Goal: Task Accomplishment & Management: Manage account settings

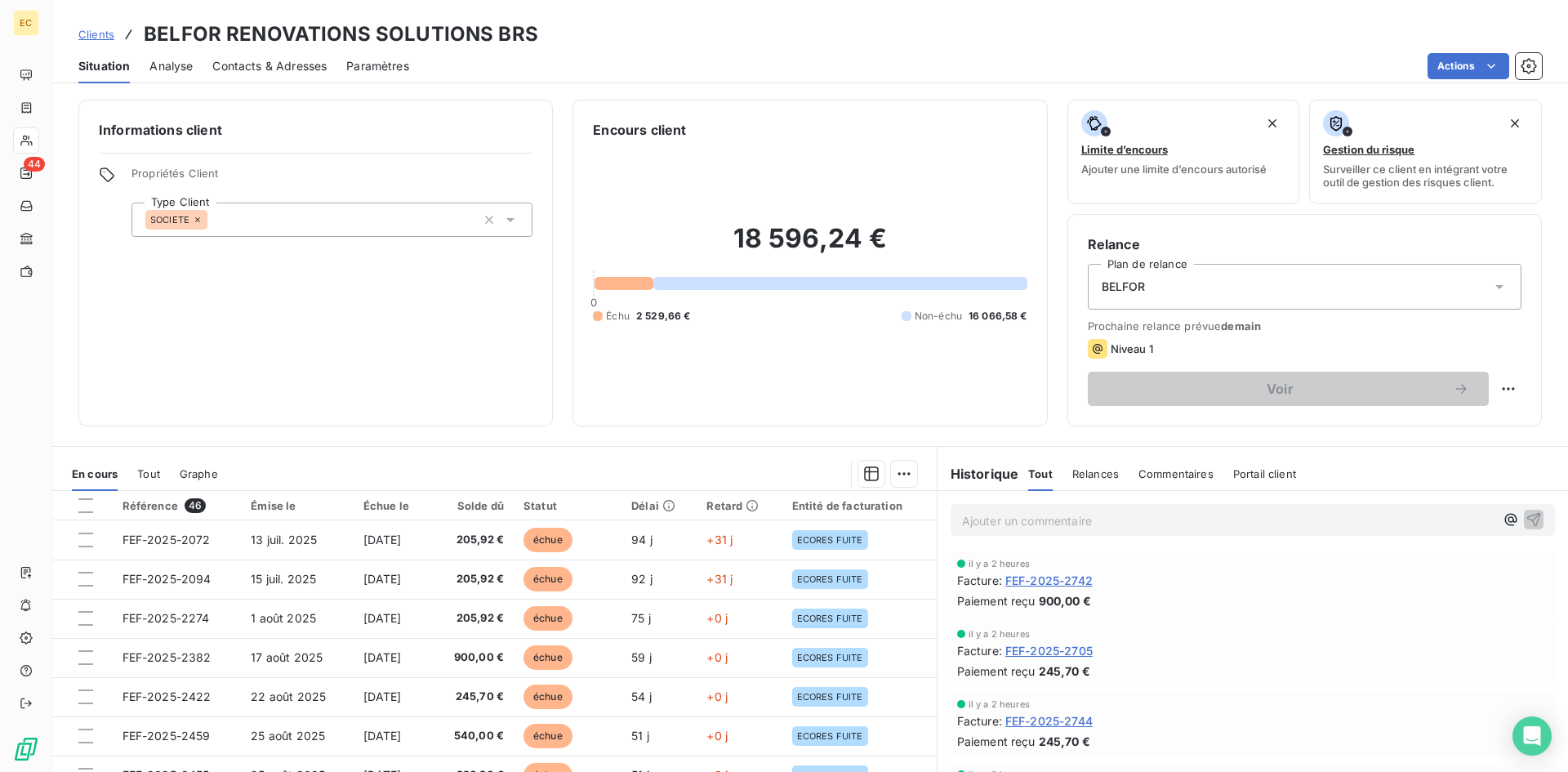
scroll to position [490, 0]
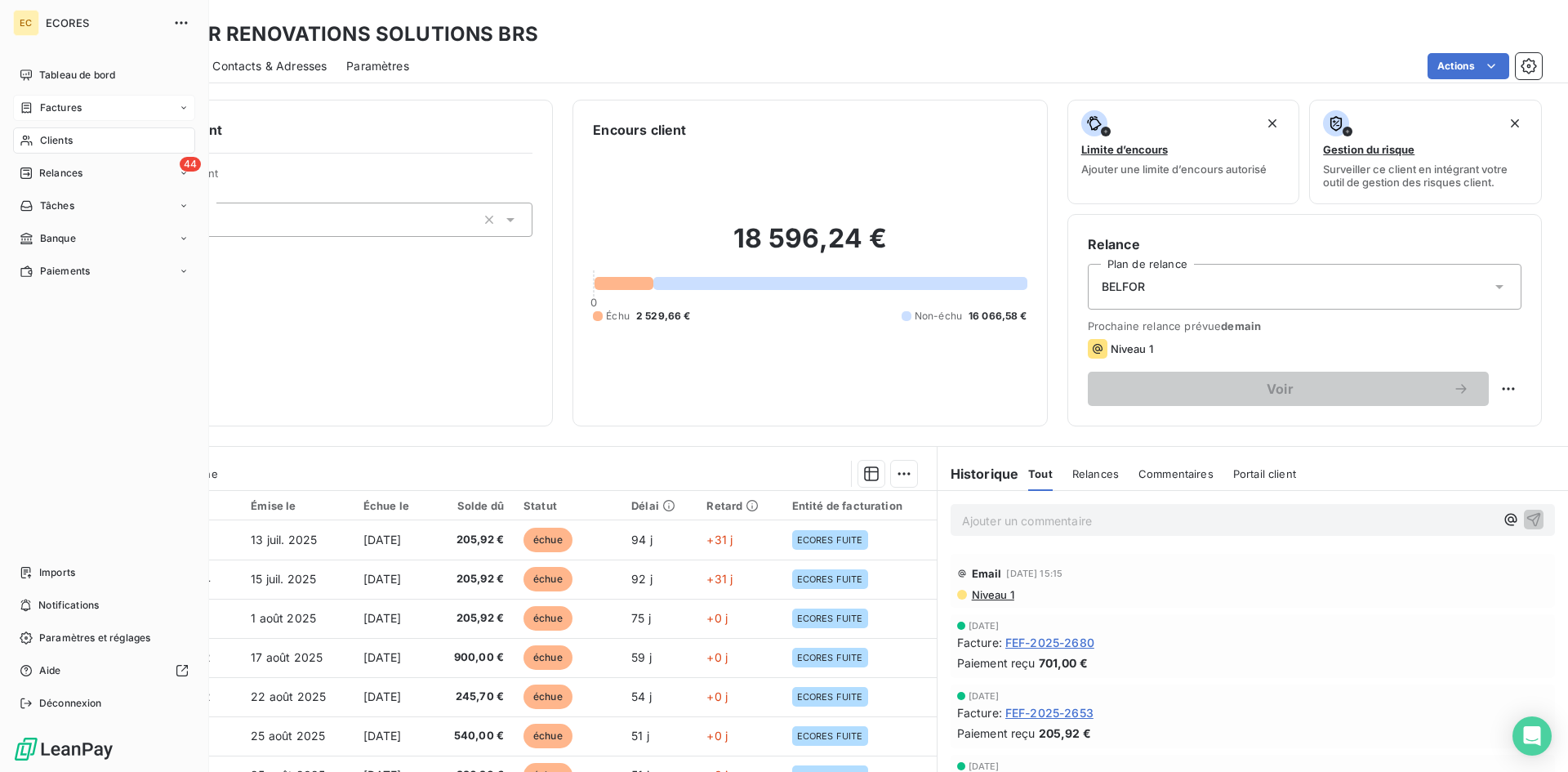
click at [43, 112] on span "Factures" at bounding box center [60, 107] width 42 height 14
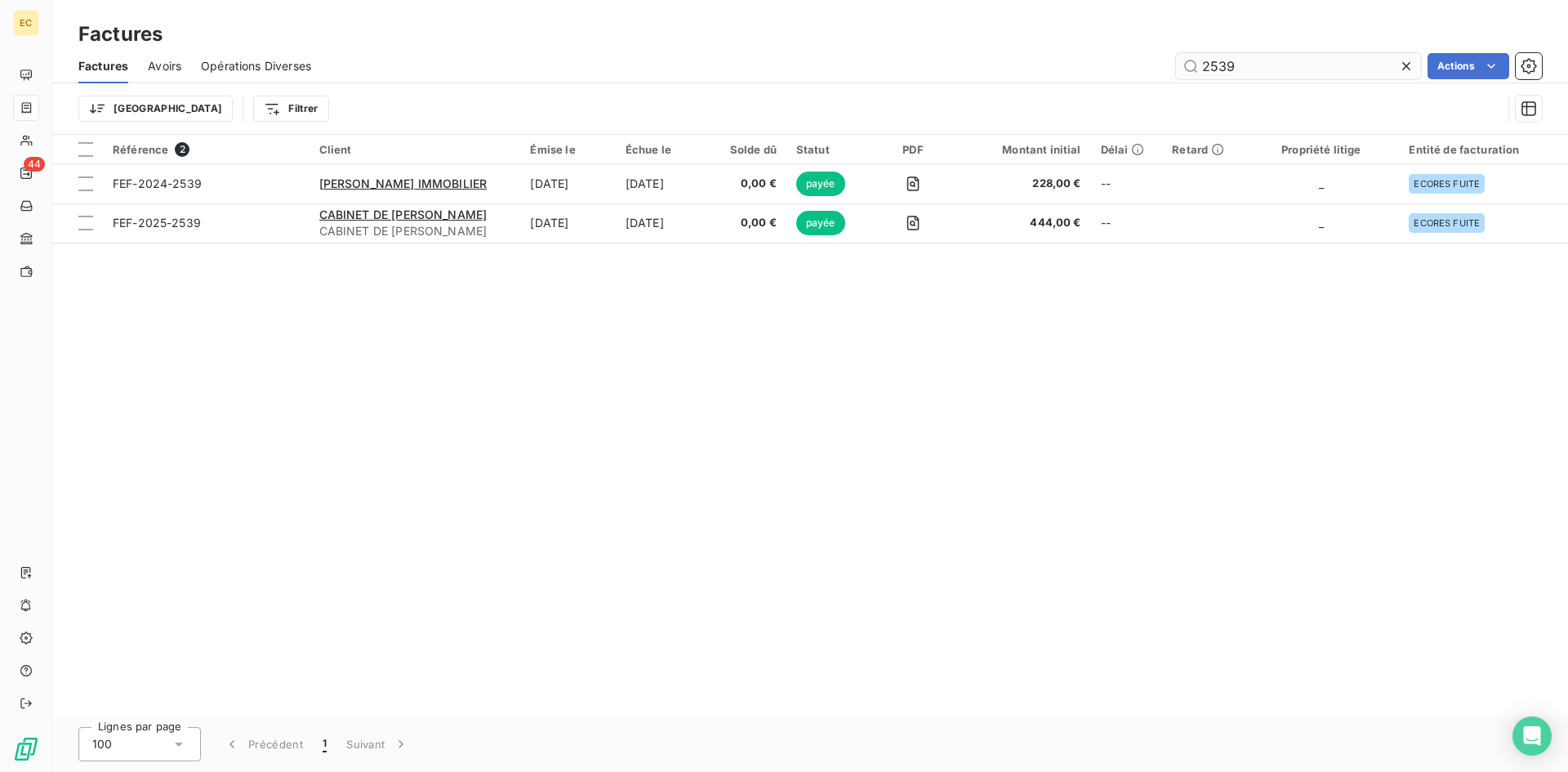
drag, startPoint x: 1250, startPoint y: 62, endPoint x: 1181, endPoint y: 71, distance: 69.6
click at [1181, 71] on input "2539" at bounding box center [1299, 66] width 245 height 26
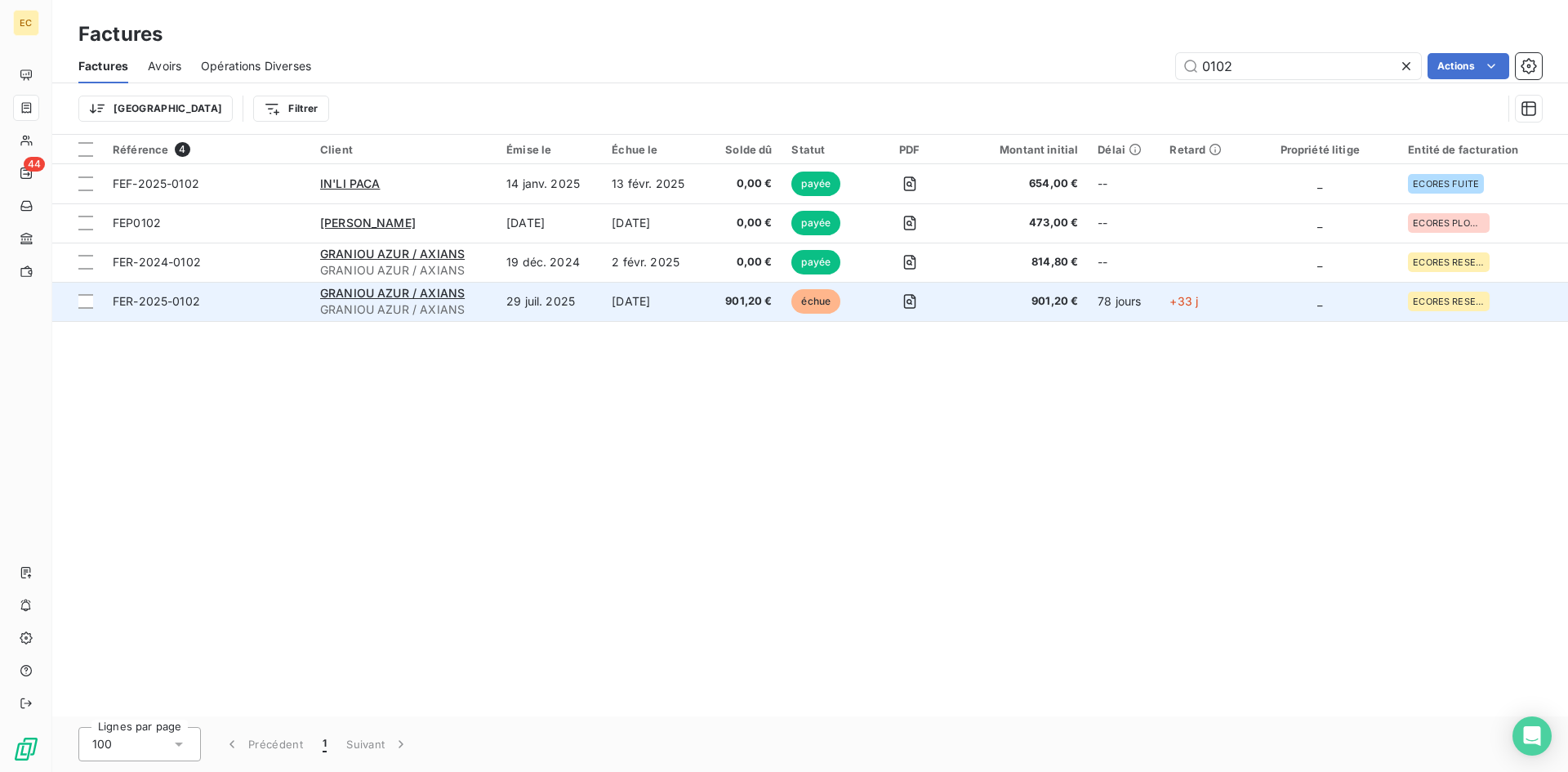
type input "0102"
click at [338, 301] on div "GRANIOU AZUR / AXIANS" at bounding box center [404, 293] width 167 height 16
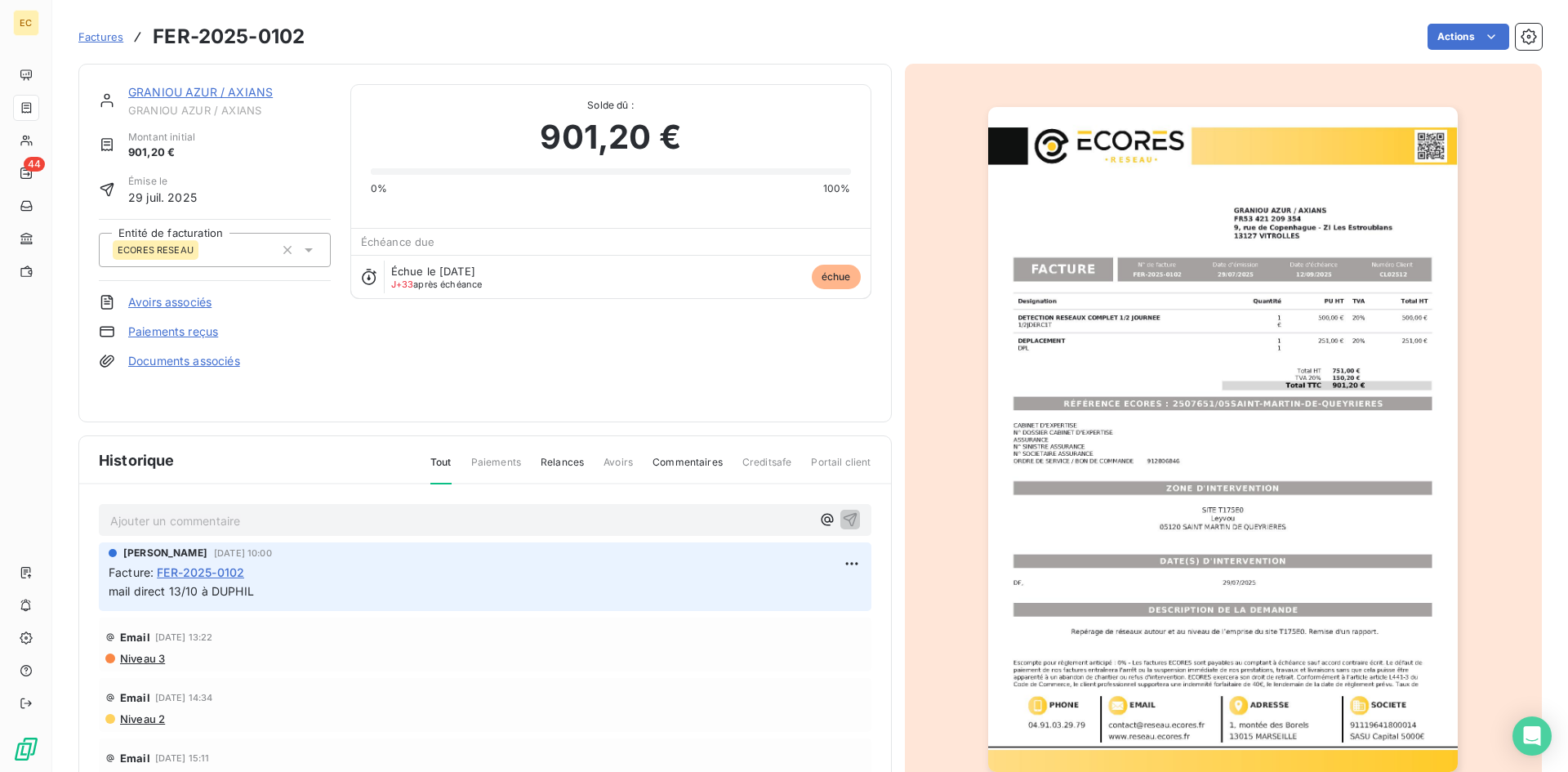
click at [302, 516] on p "Ajouter un commentaire ﻿" at bounding box center [460, 521] width 701 height 20
click at [842, 522] on icon "button" at bounding box center [850, 518] width 16 height 16
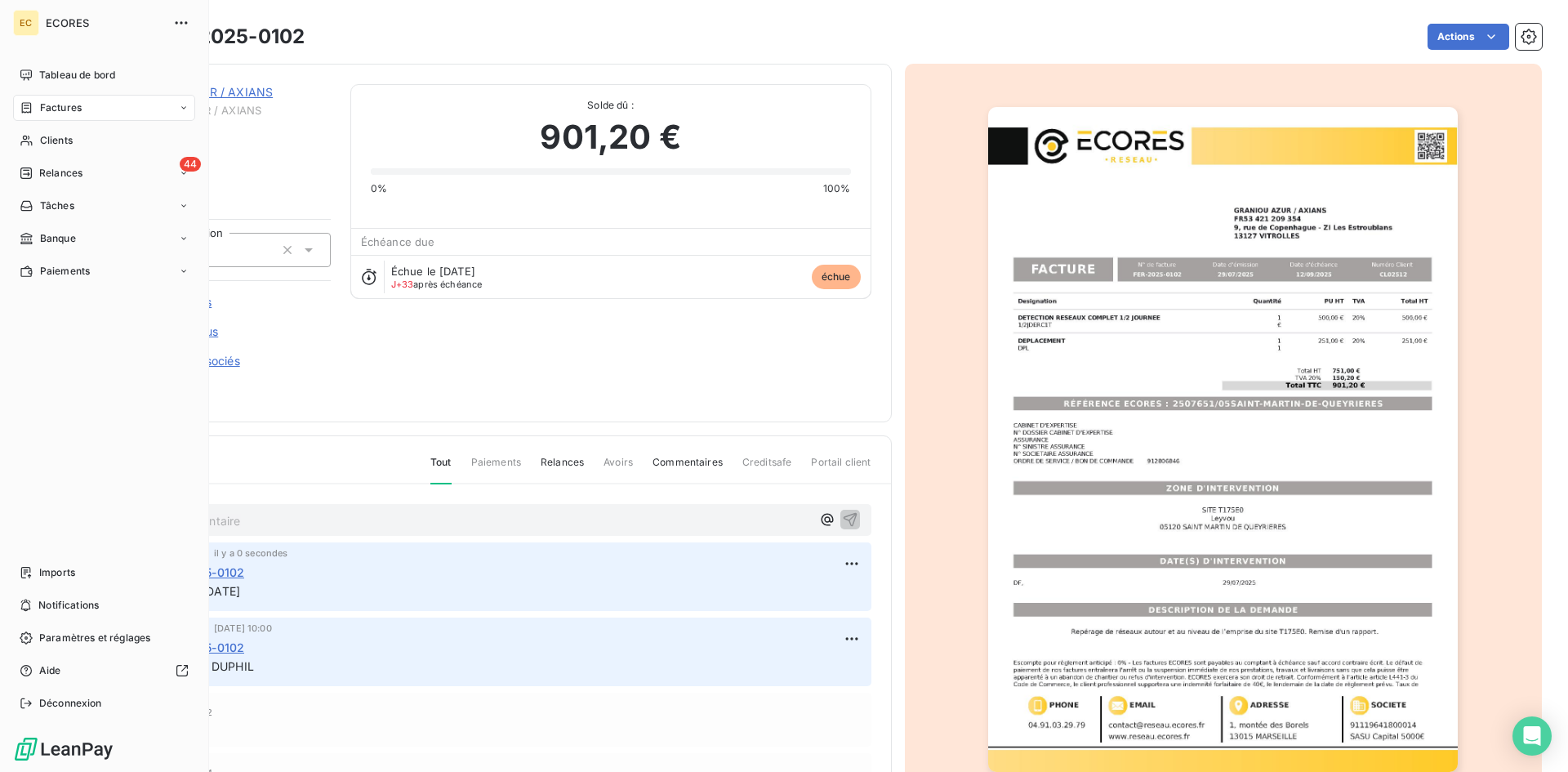
click at [43, 172] on span "Relances" at bounding box center [60, 173] width 43 height 14
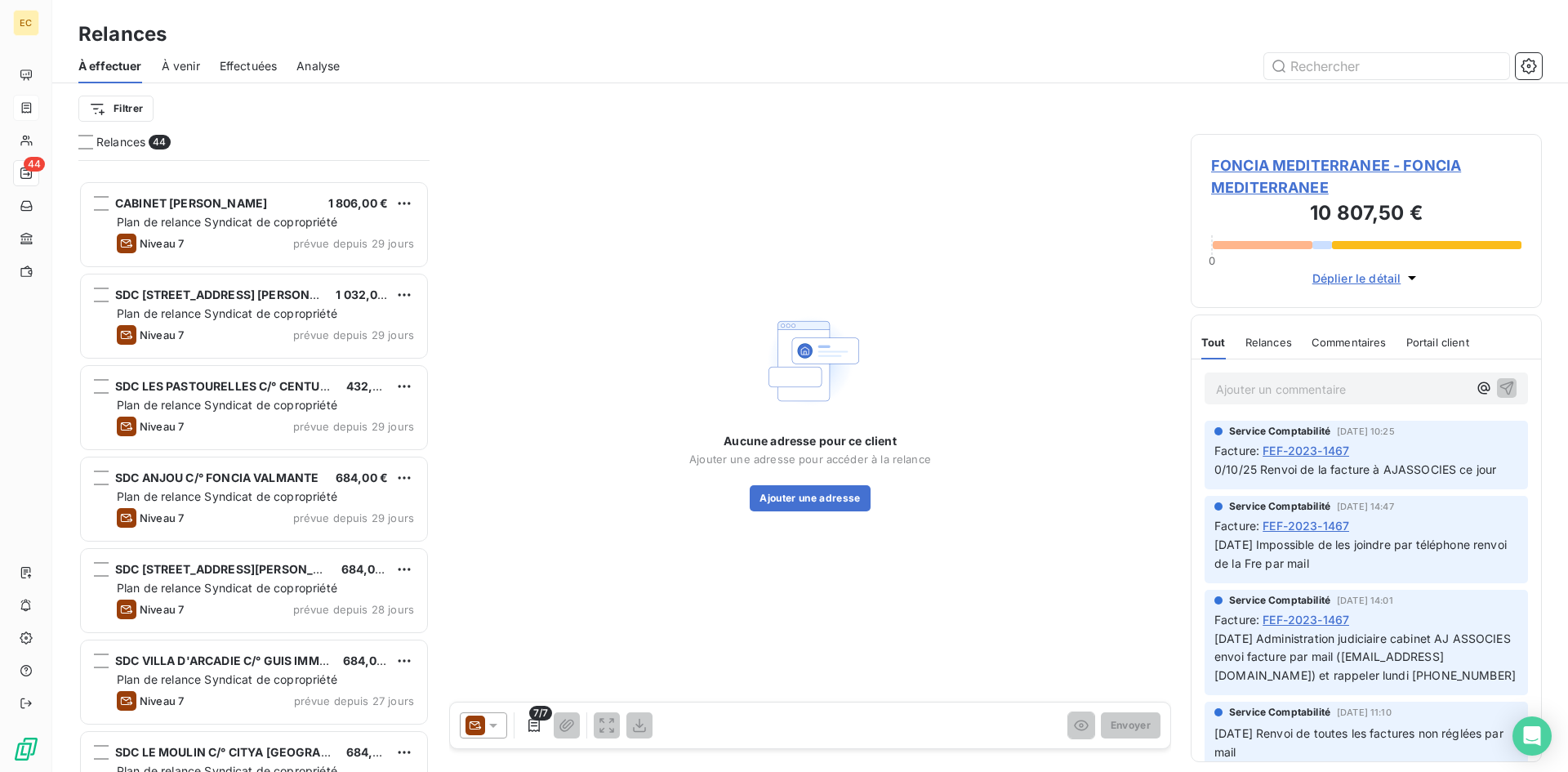
scroll to position [1063, 0]
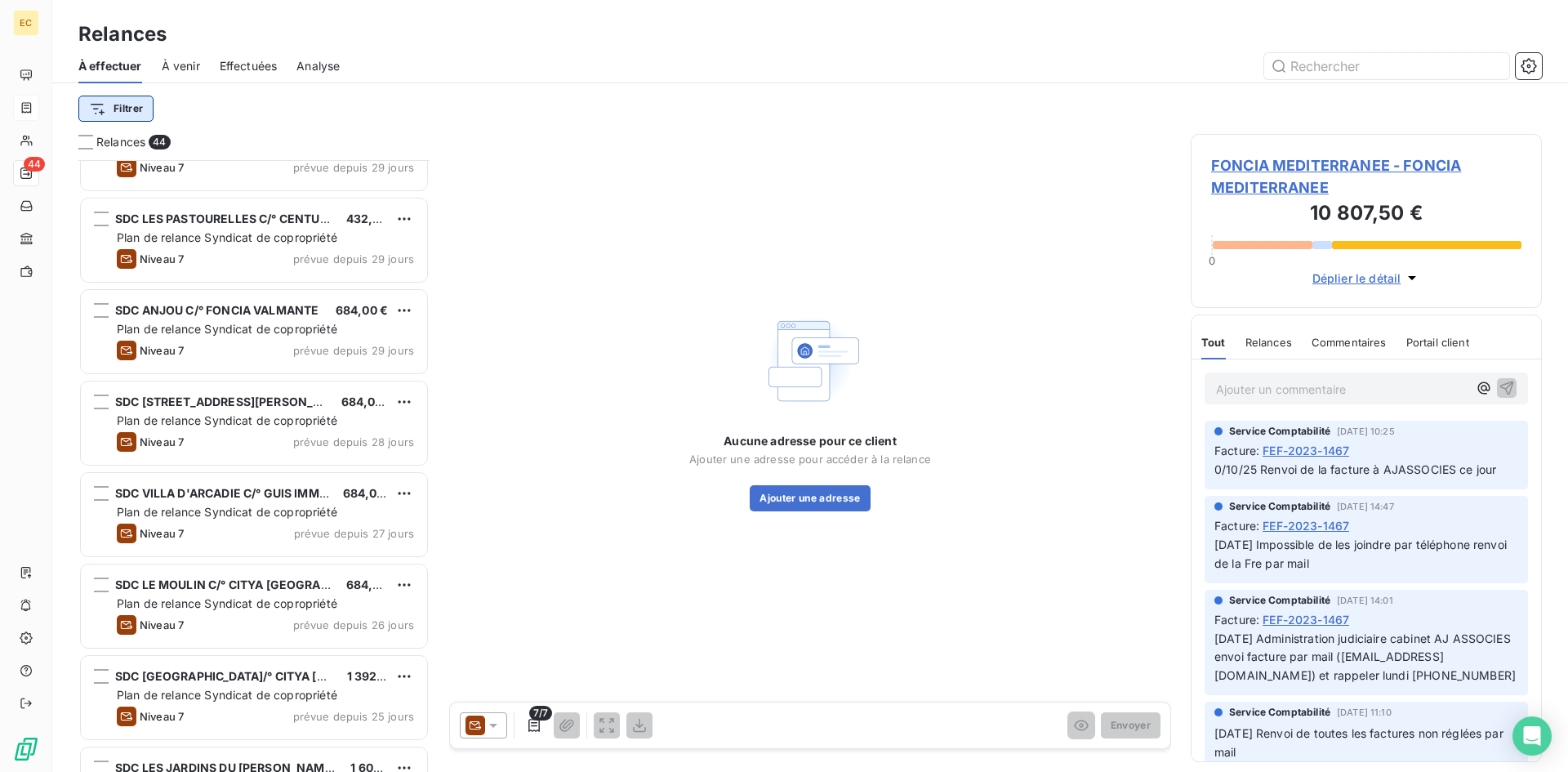
click at [142, 105] on html "EC 44 Relances À effectuer À venir Effectuées Analyse Filtrer Relances 44 CABIN…" at bounding box center [784, 386] width 1568 height 772
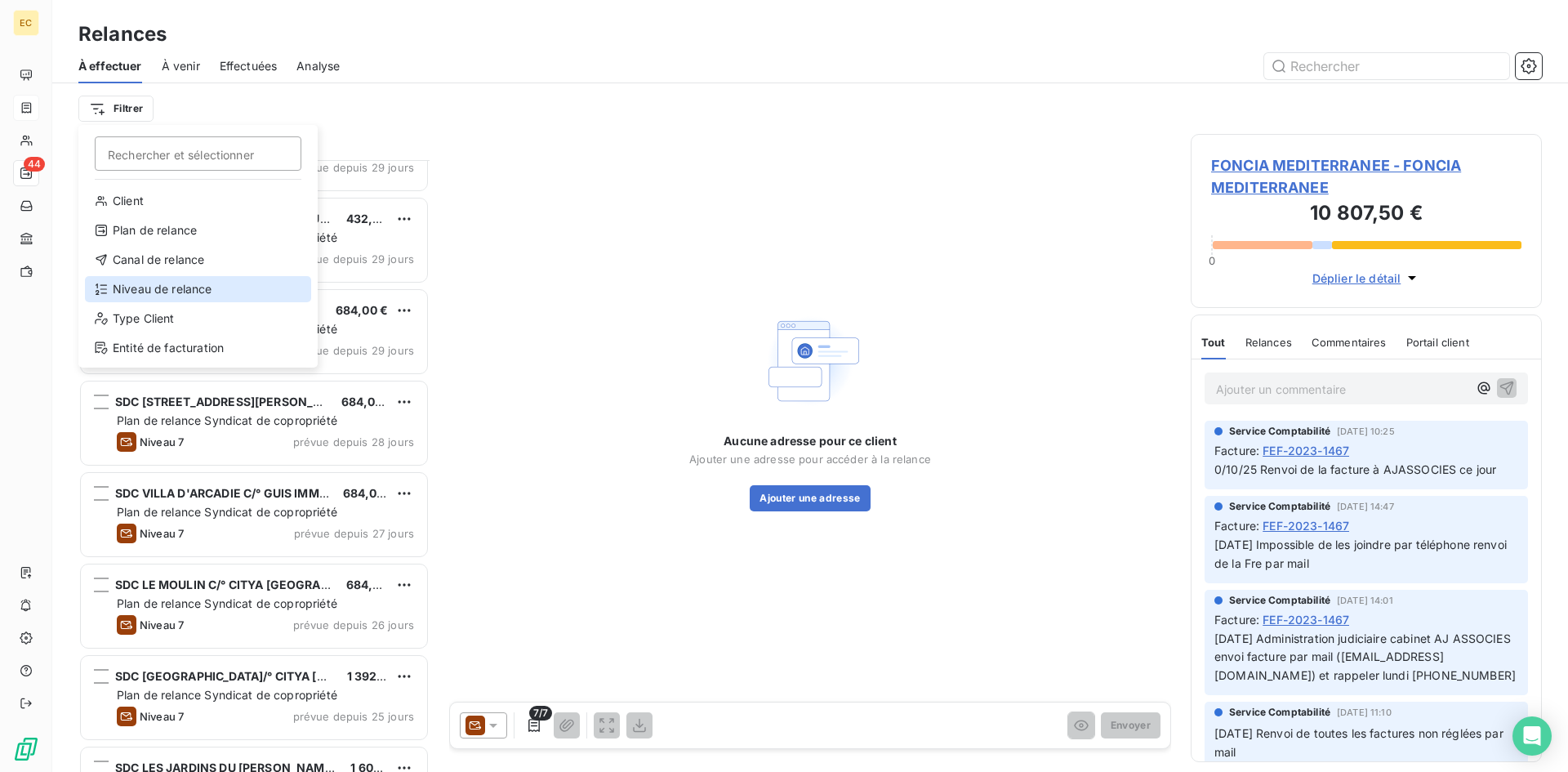
click at [164, 284] on div "Niveau de relance" at bounding box center [198, 289] width 227 height 26
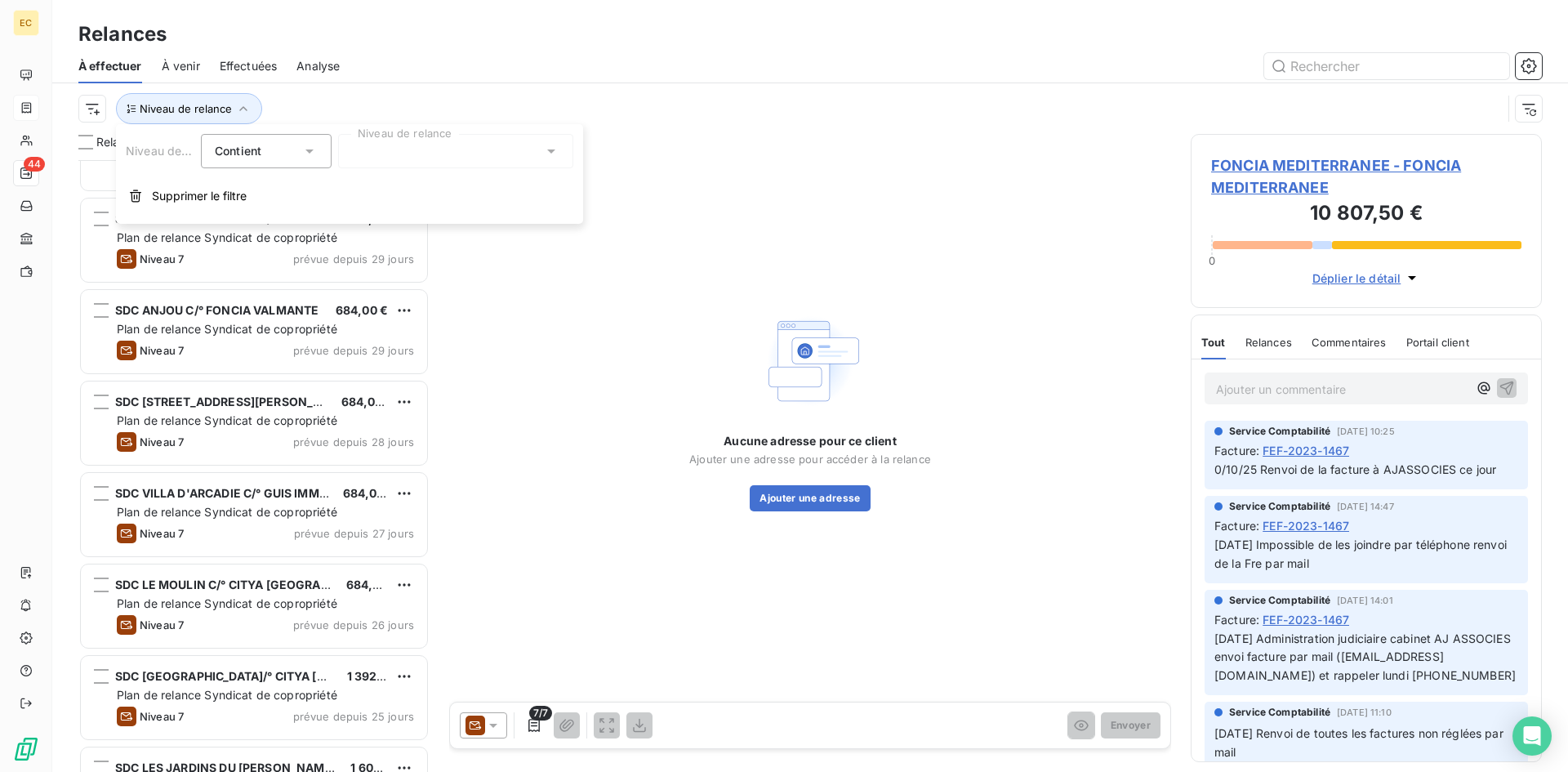
click at [382, 156] on div at bounding box center [456, 151] width 235 height 34
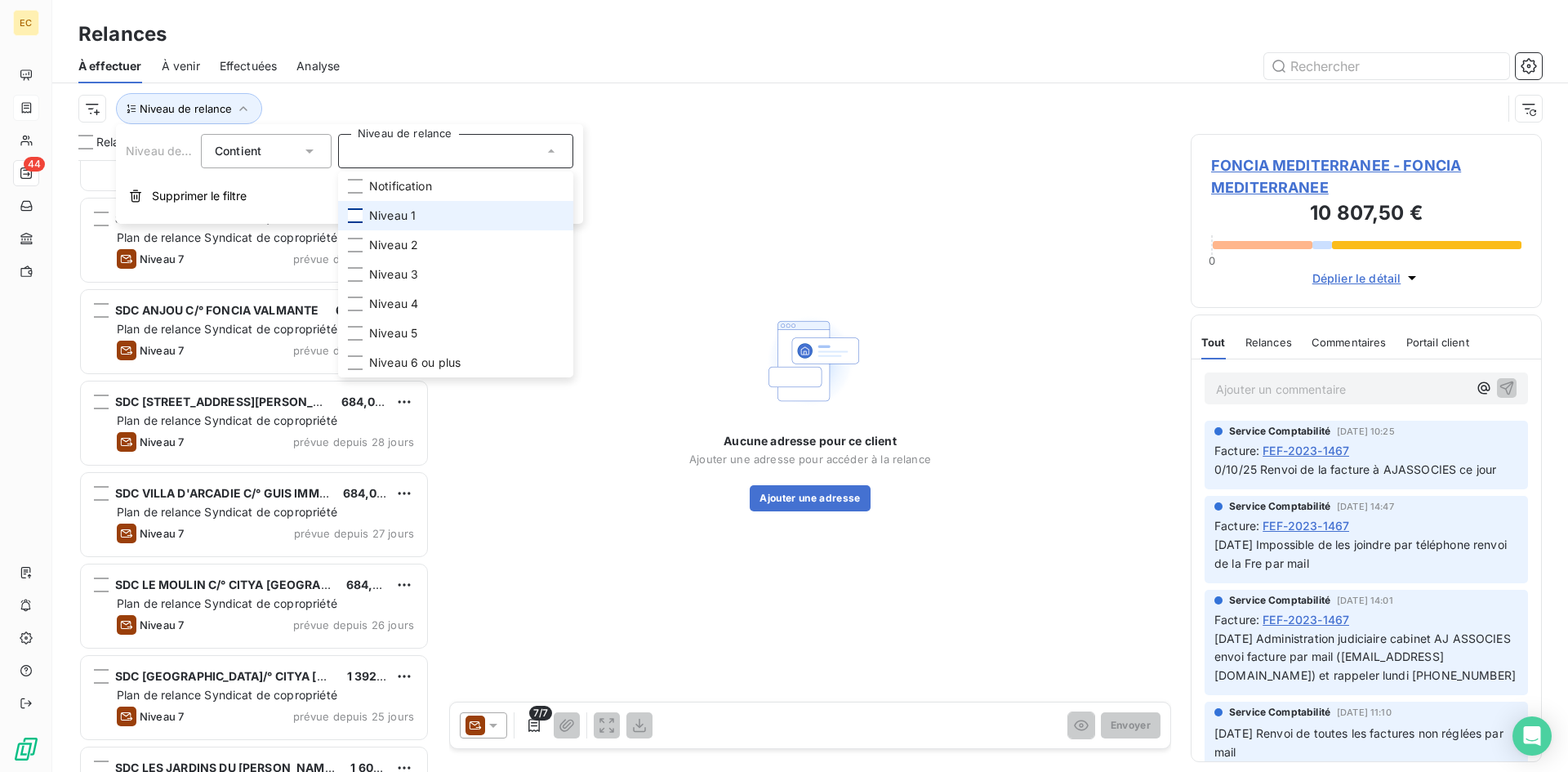
click at [351, 213] on div at bounding box center [354, 216] width 14 height 14
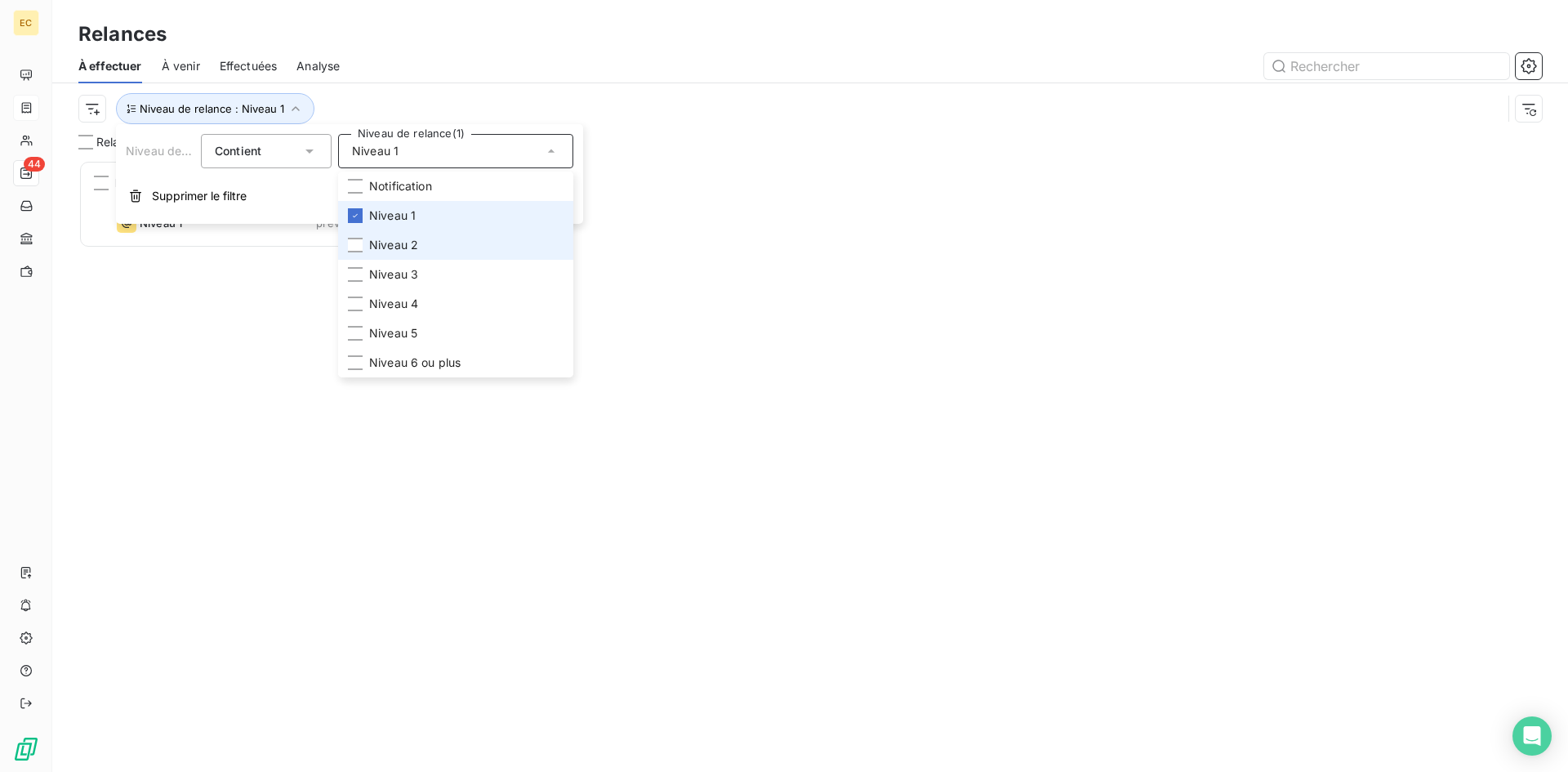
scroll to position [600, 339]
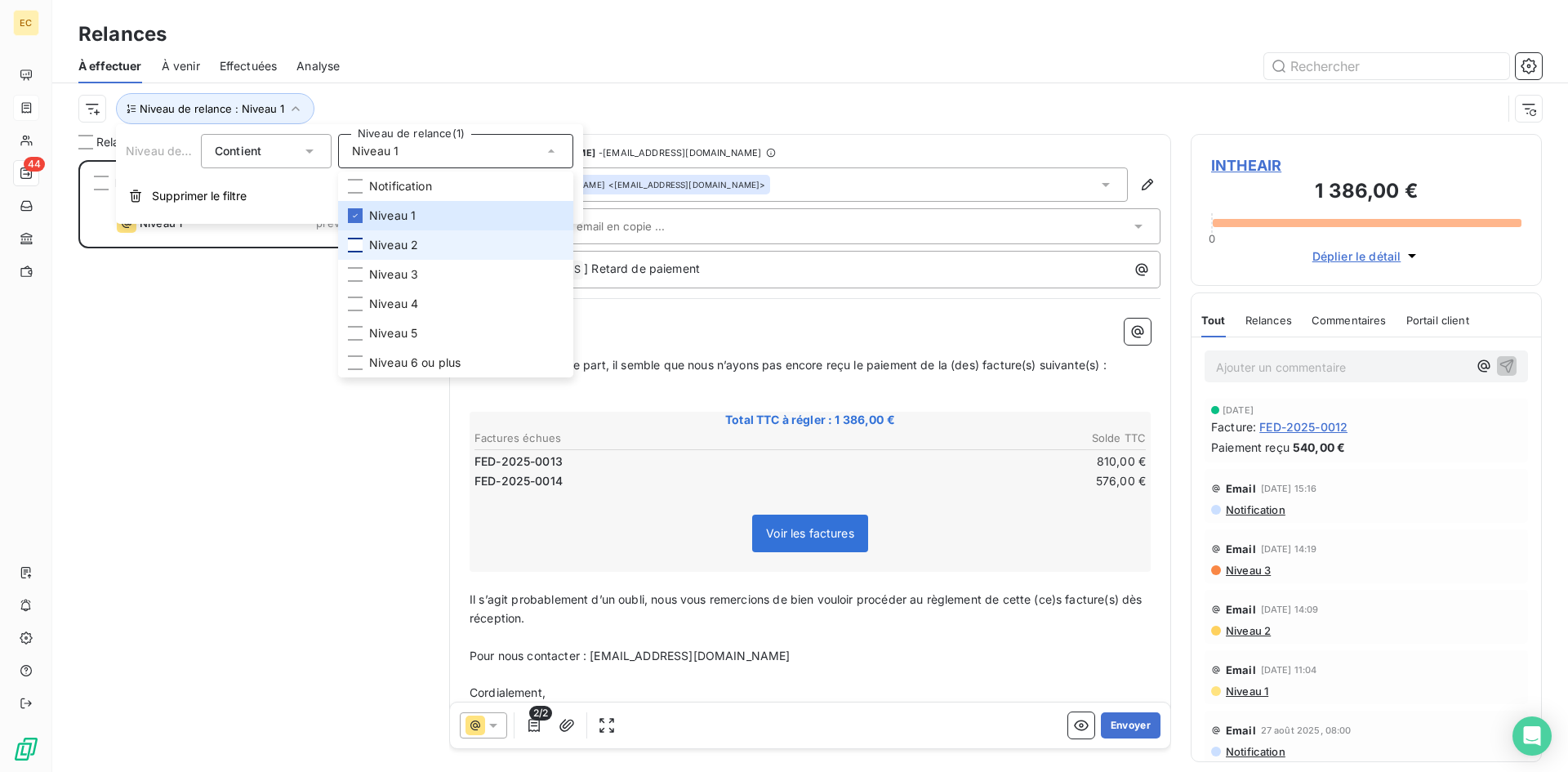
click at [353, 245] on div at bounding box center [354, 245] width 14 height 14
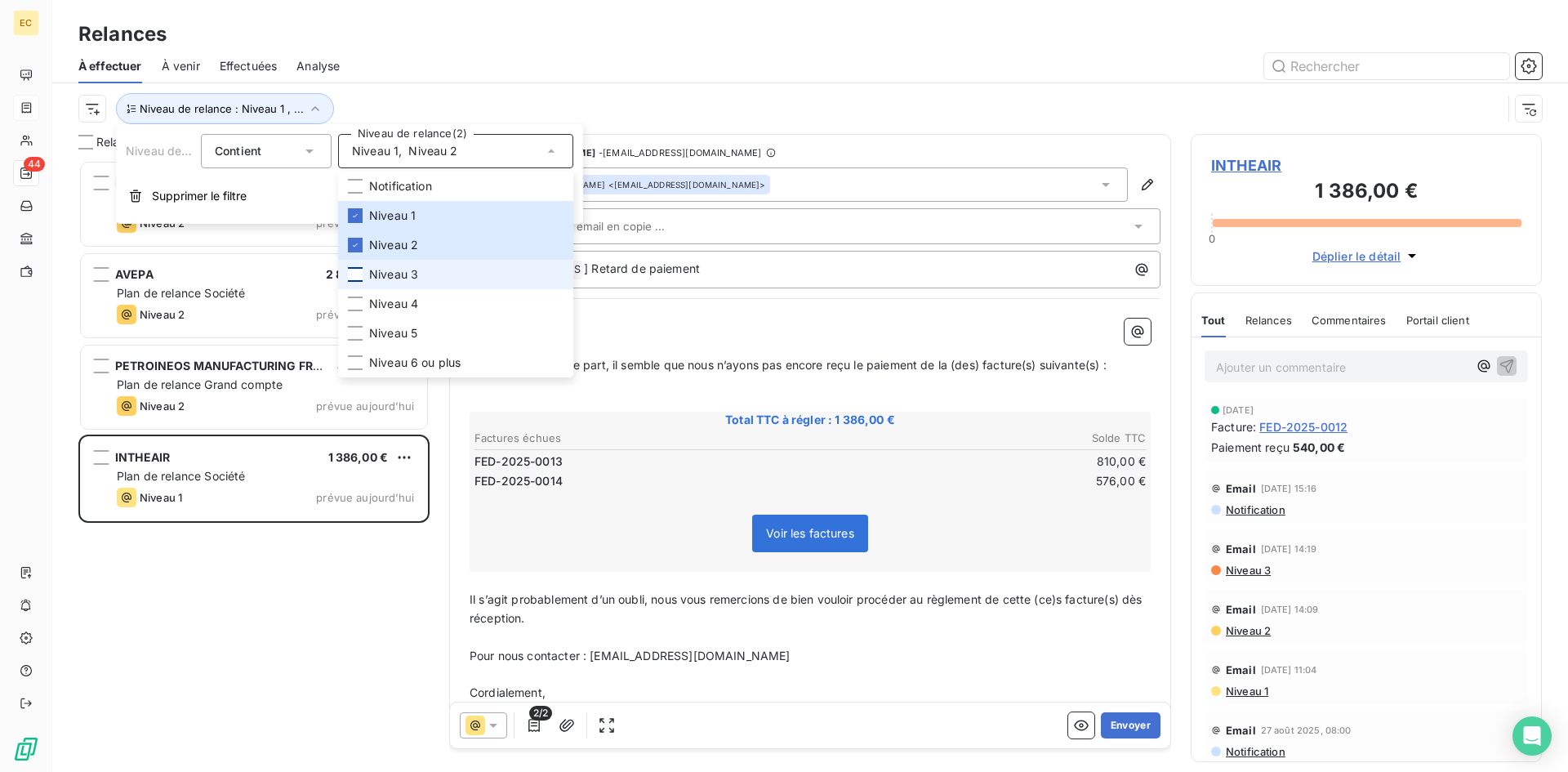
click at [354, 277] on div at bounding box center [354, 274] width 14 height 14
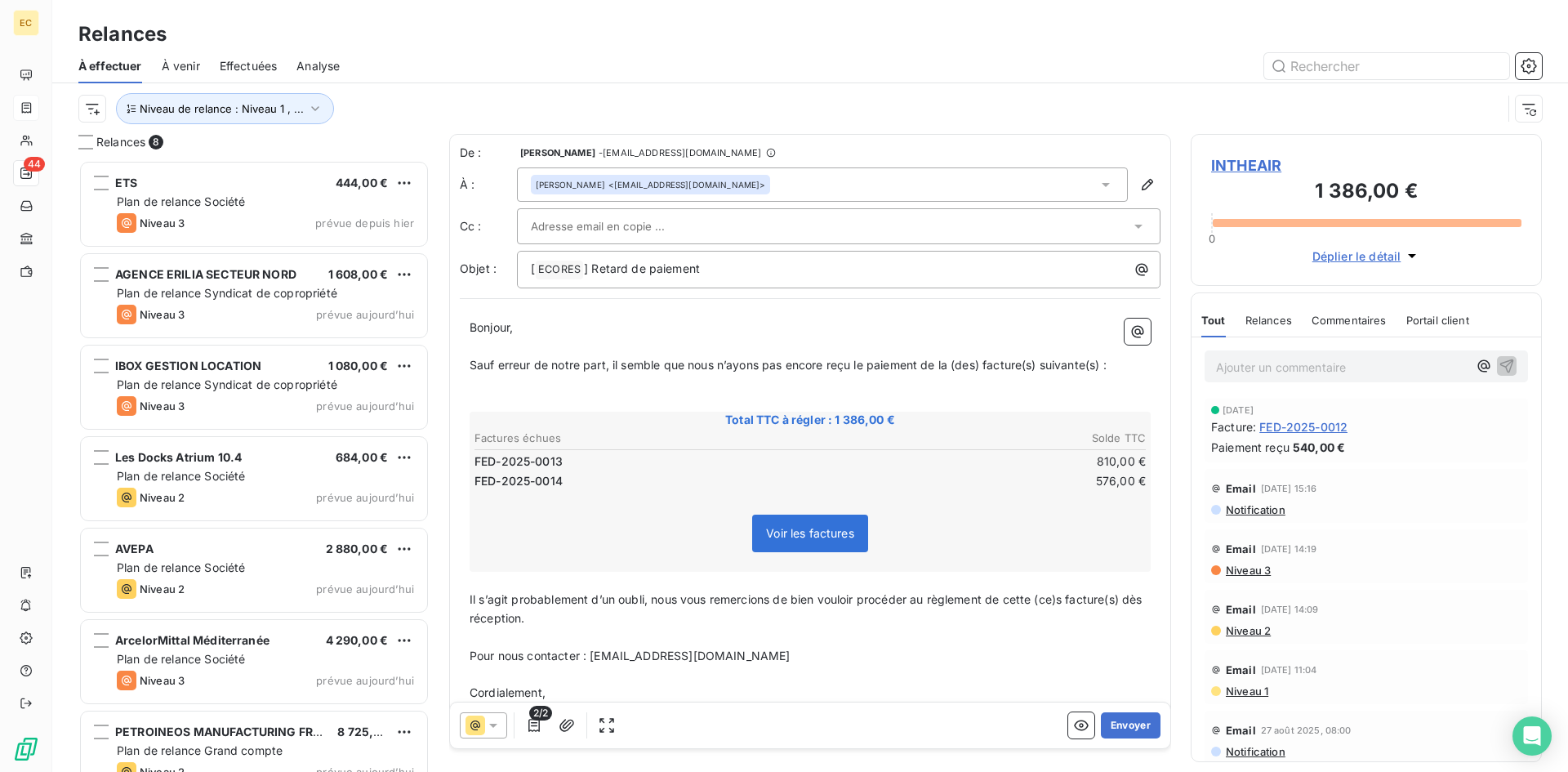
click at [491, 50] on div "À effectuer À venir Effectuées Analyse" at bounding box center [810, 66] width 1516 height 34
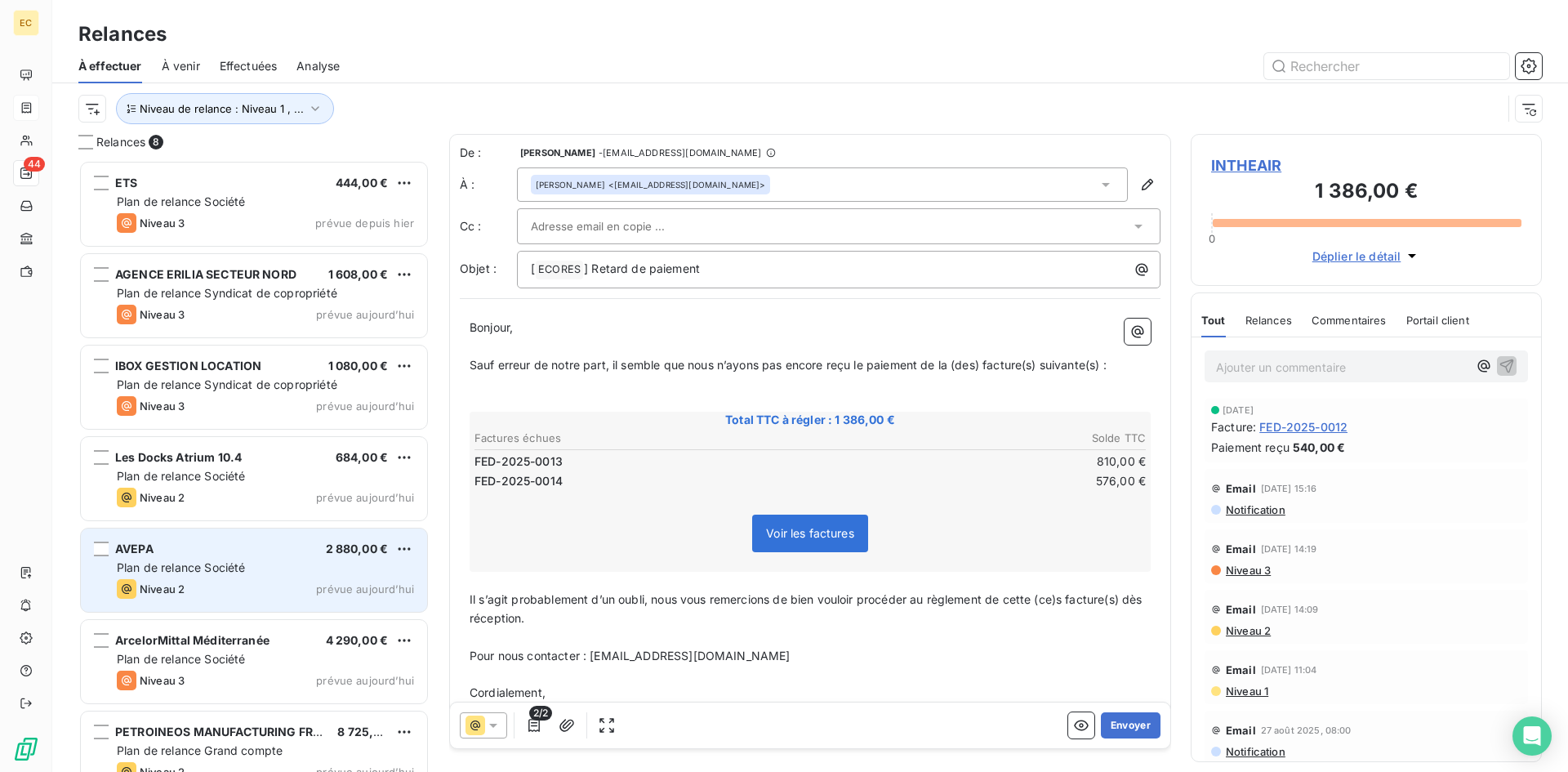
click at [235, 573] on span "Plan de relance Société" at bounding box center [181, 567] width 129 height 14
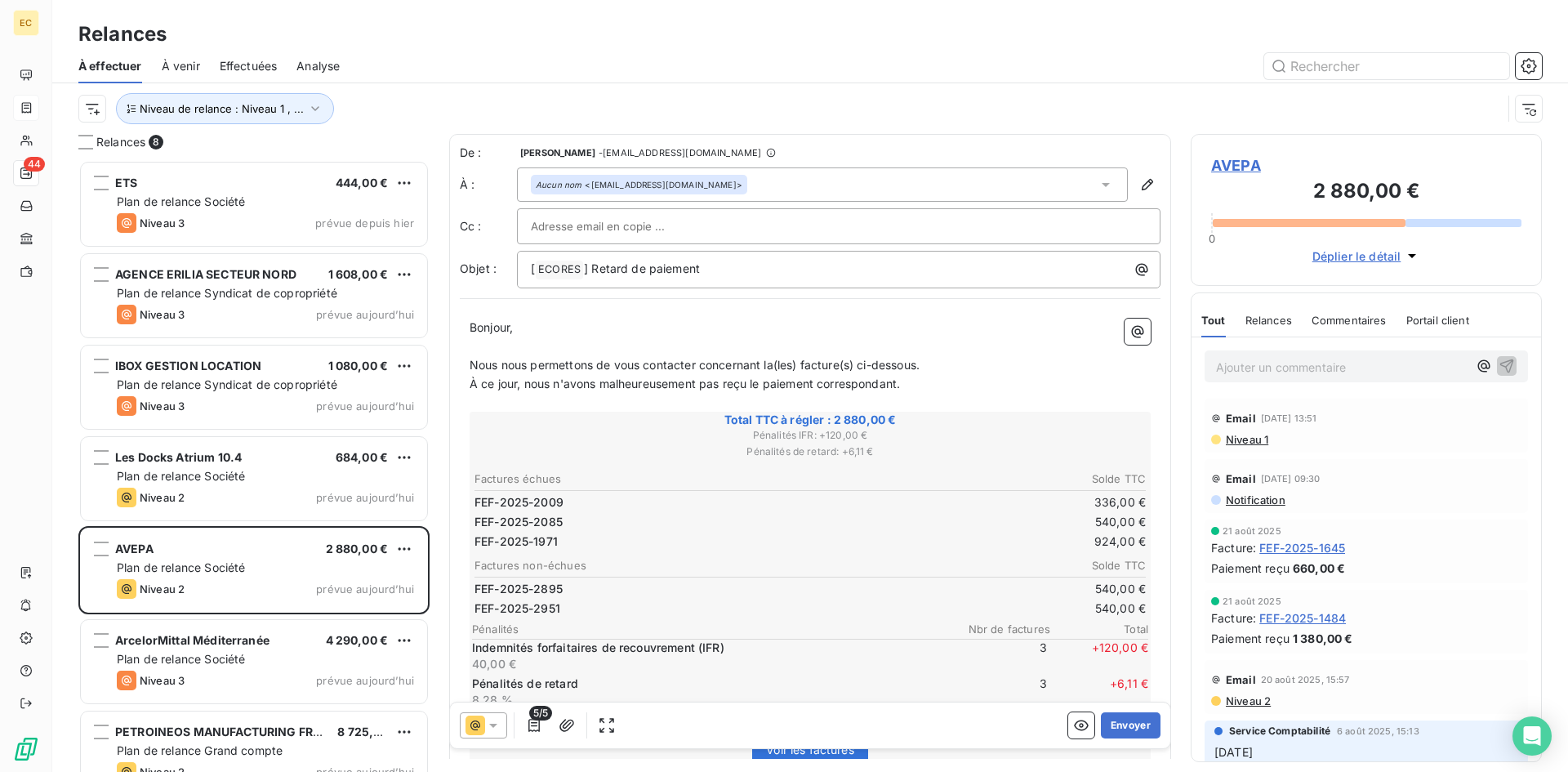
click at [1232, 163] on span "AVEPA" at bounding box center [1366, 165] width 310 height 22
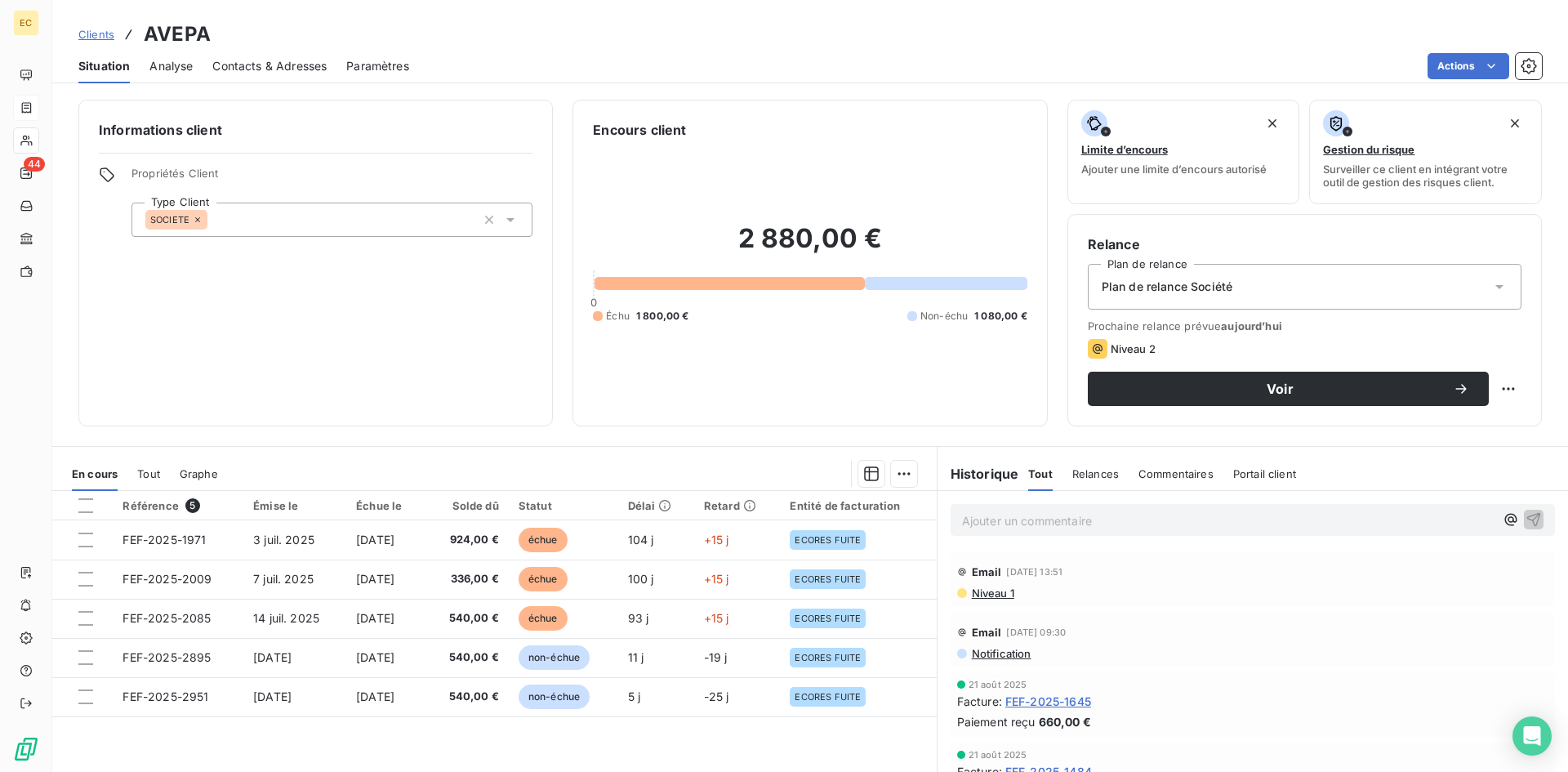
click at [297, 67] on span "Contacts & Adresses" at bounding box center [269, 66] width 114 height 16
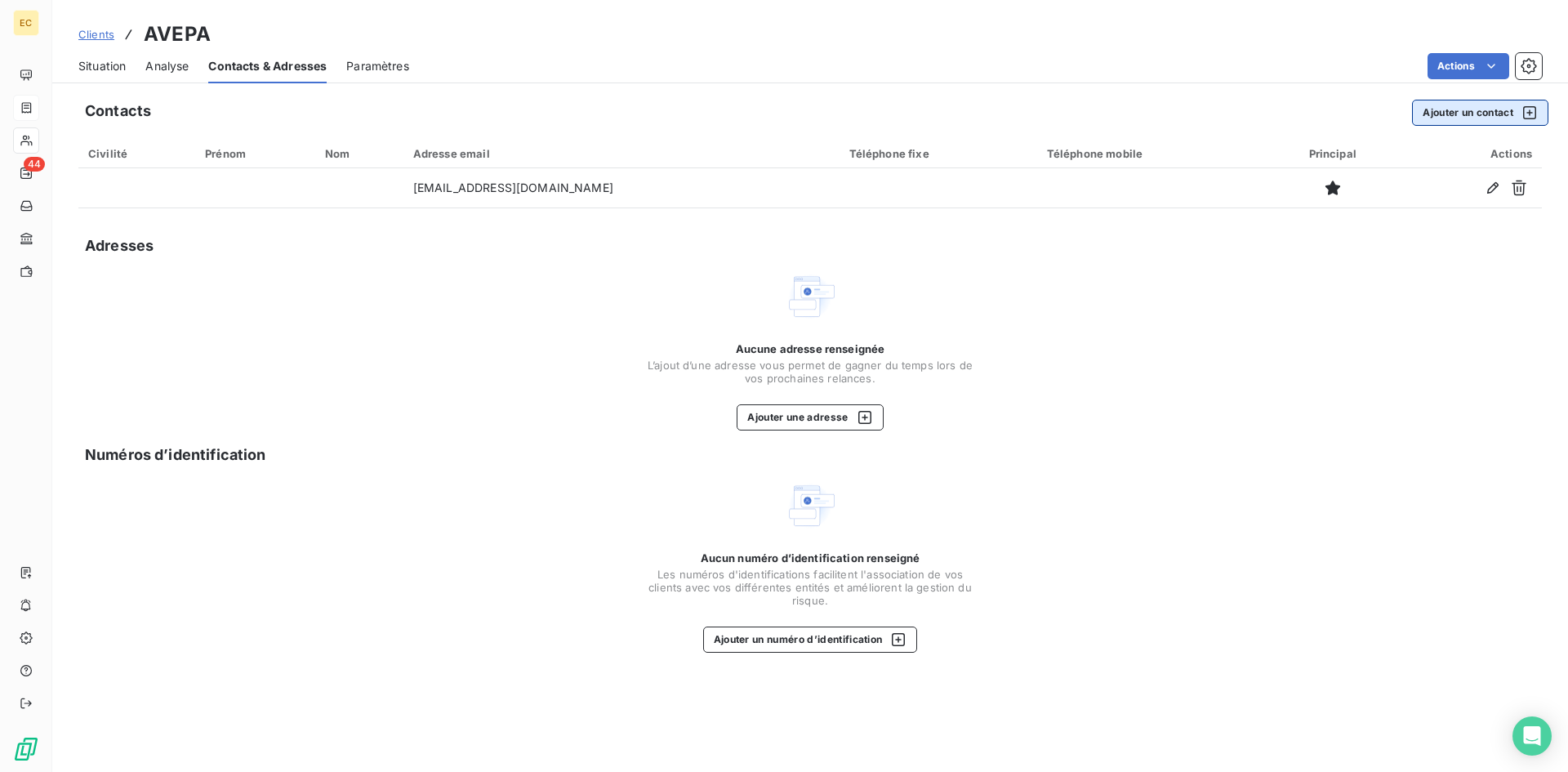
click at [1452, 109] on button "Ajouter un contact" at bounding box center [1480, 112] width 136 height 26
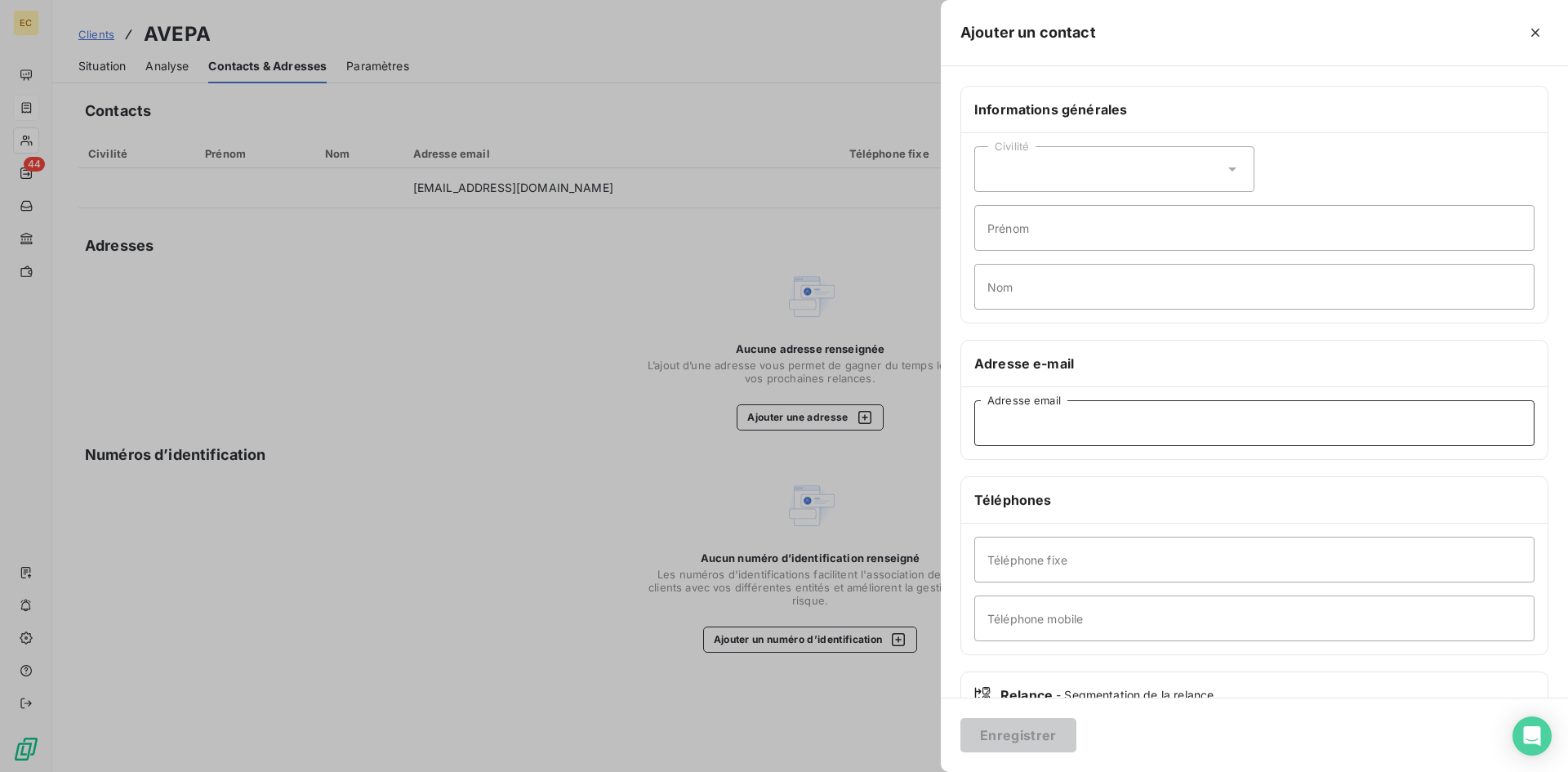
paste input "[PERSON_NAME][EMAIL_ADDRESS][DOMAIN_NAME]"
type input "[PERSON_NAME][EMAIL_ADDRESS][DOMAIN_NAME]"
click at [1031, 742] on button "Enregistrer" at bounding box center [1019, 735] width 116 height 34
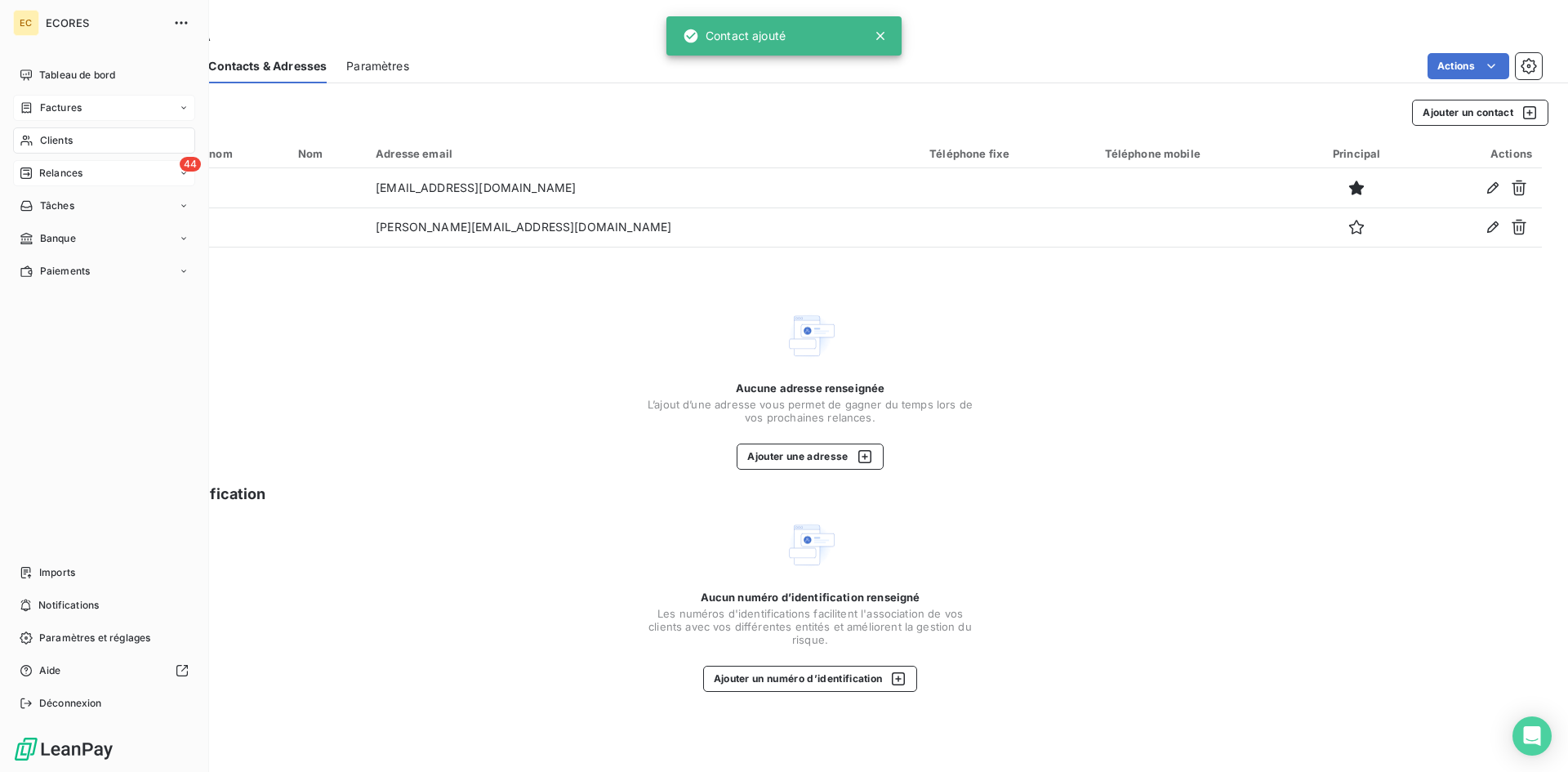
click at [63, 175] on span "Relances" at bounding box center [60, 173] width 43 height 14
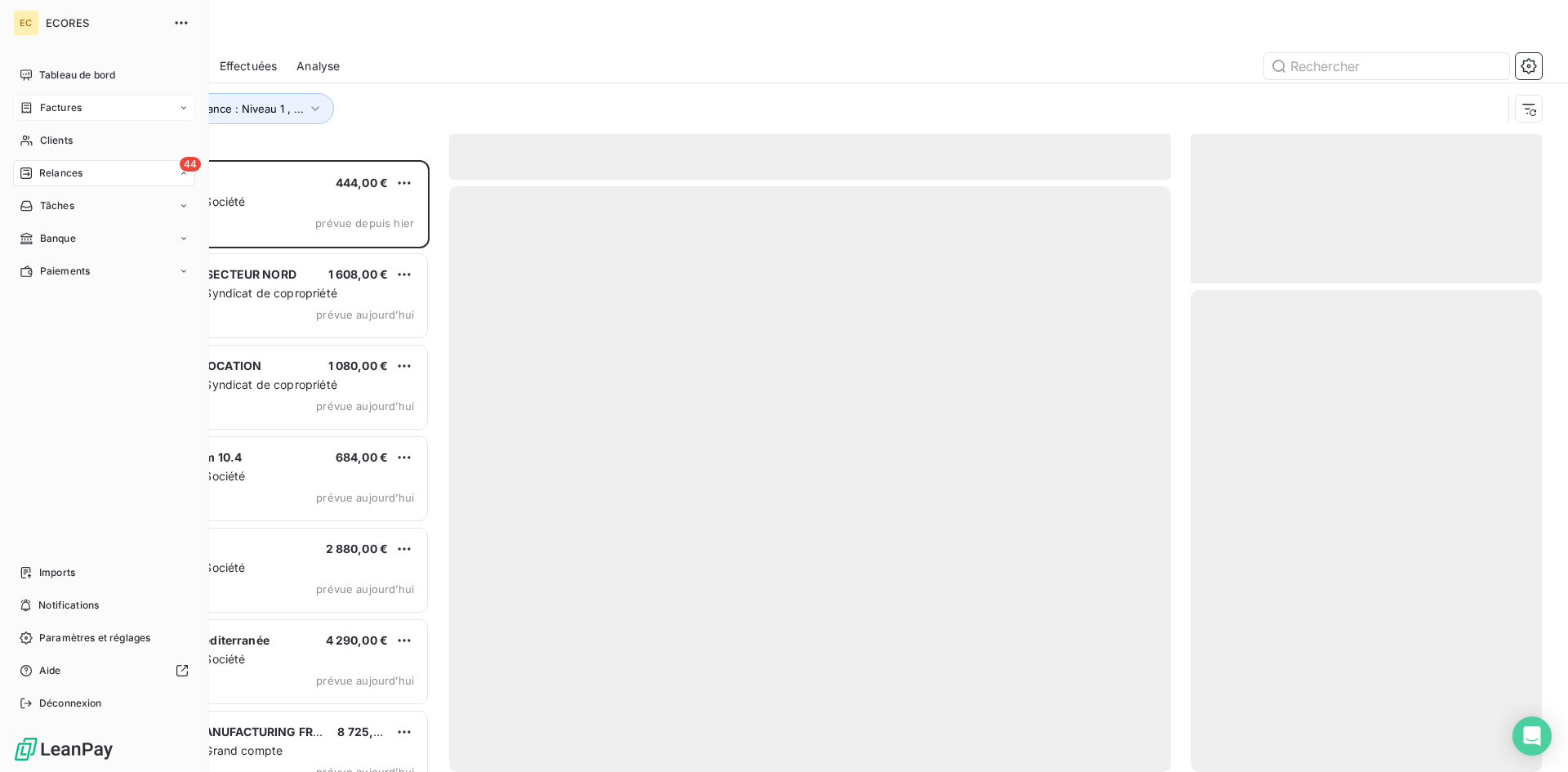
scroll to position [600, 339]
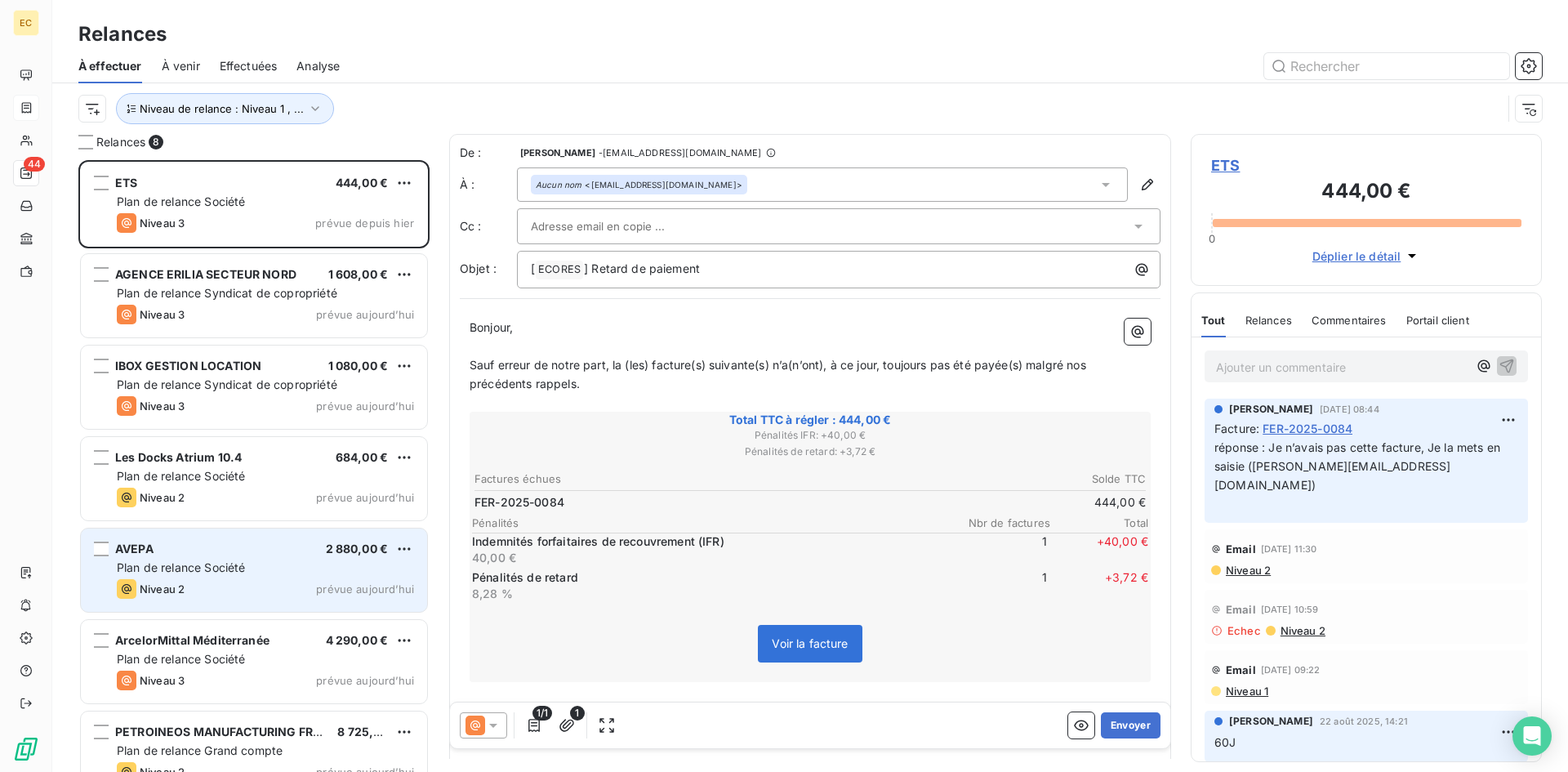
click at [242, 574] on div "Plan de relance Société" at bounding box center [265, 567] width 297 height 16
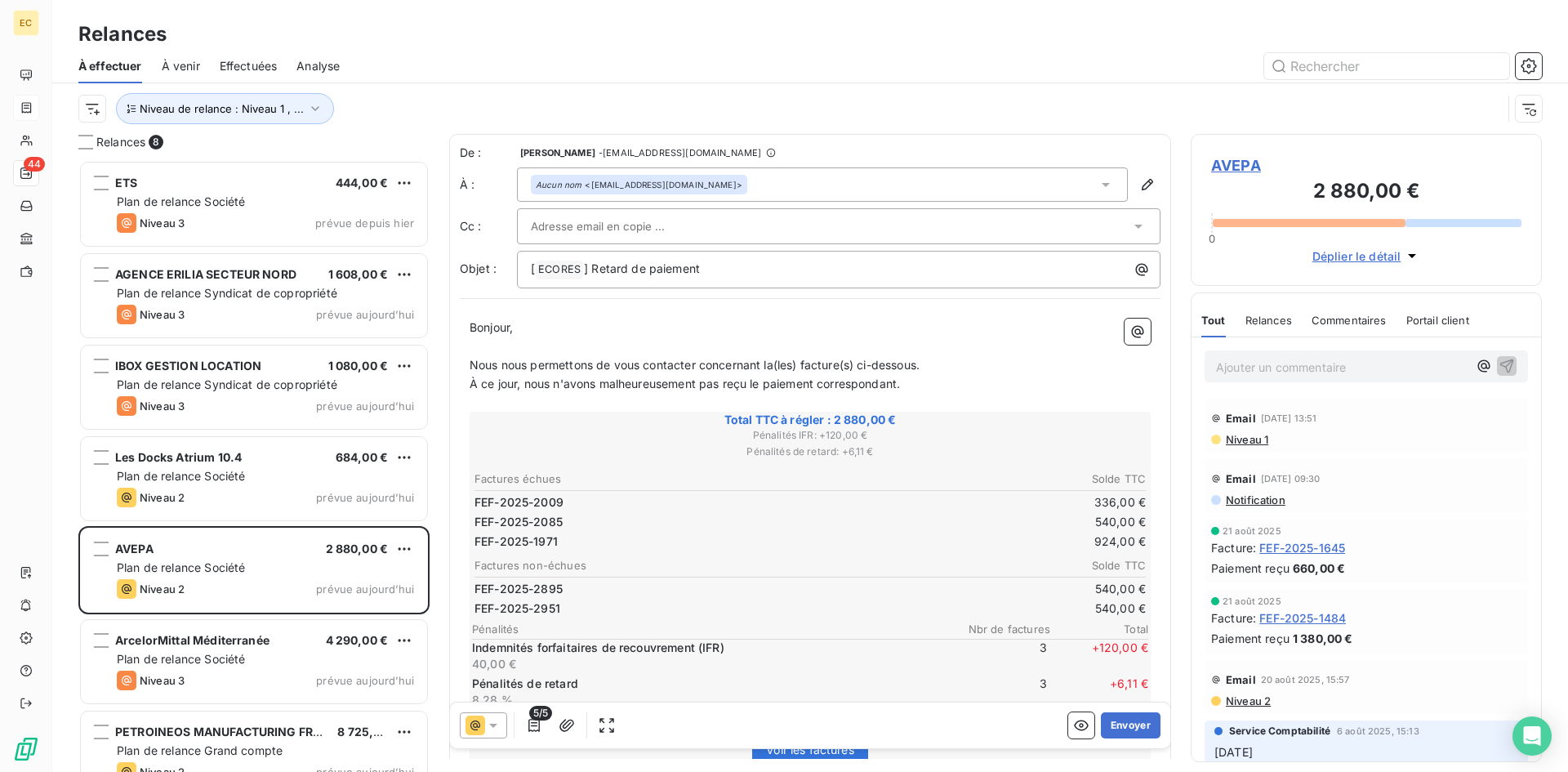
paste input "[PERSON_NAME][EMAIL_ADDRESS][DOMAIN_NAME]"
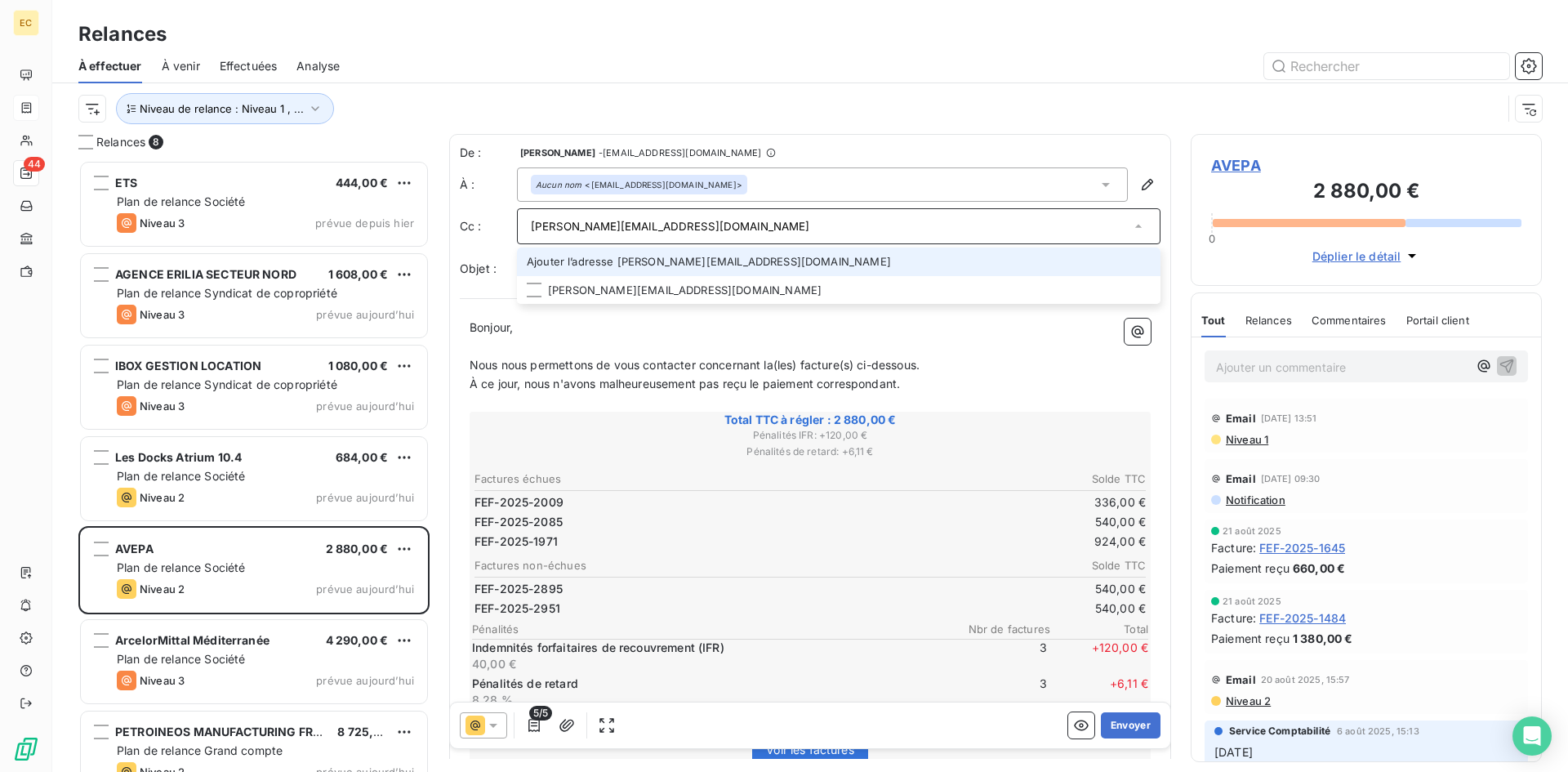
type input "[PERSON_NAME][EMAIL_ADDRESS][DOMAIN_NAME]"
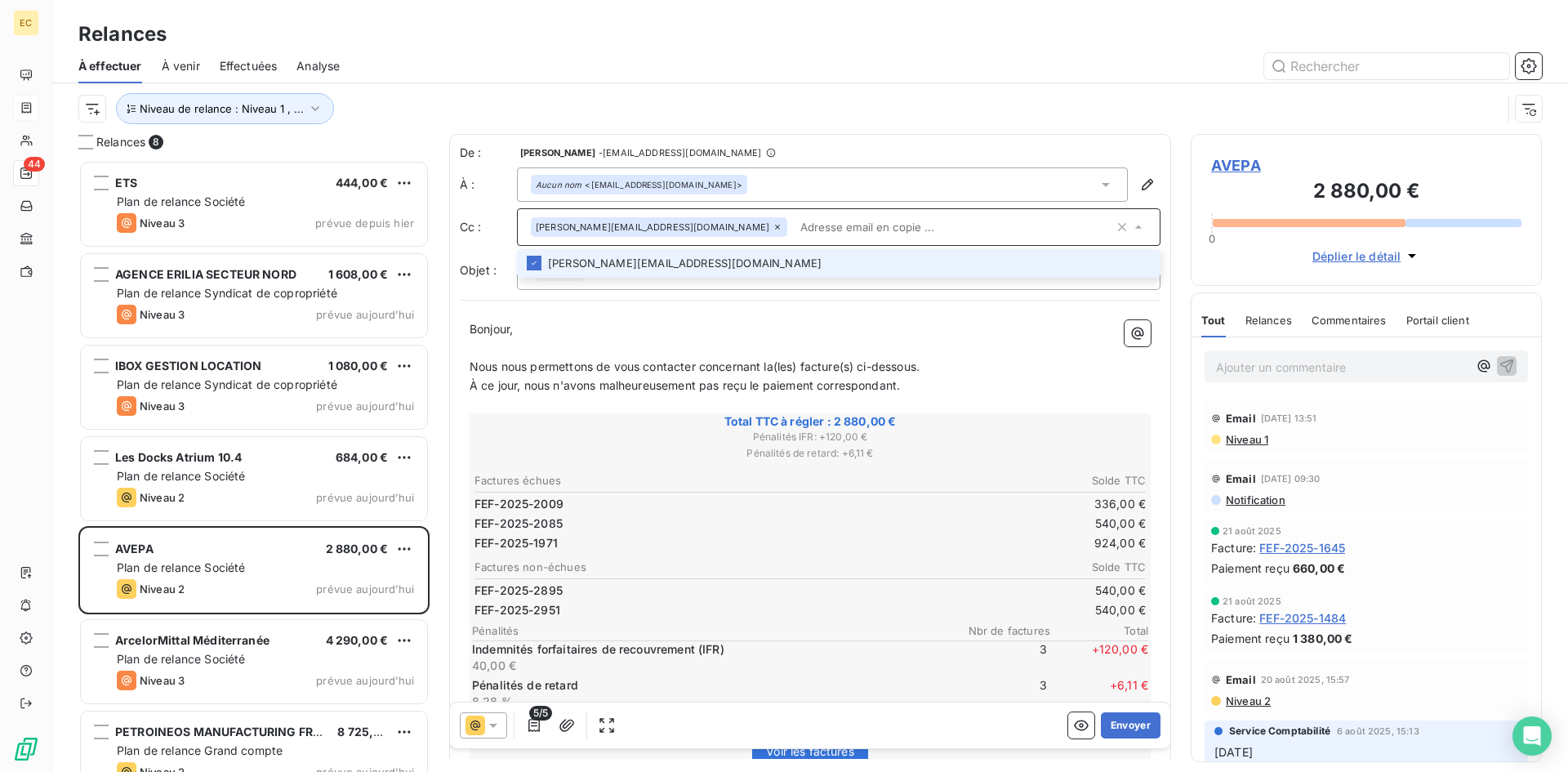
click at [704, 326] on p "Bonjour," at bounding box center [810, 330] width 681 height 19
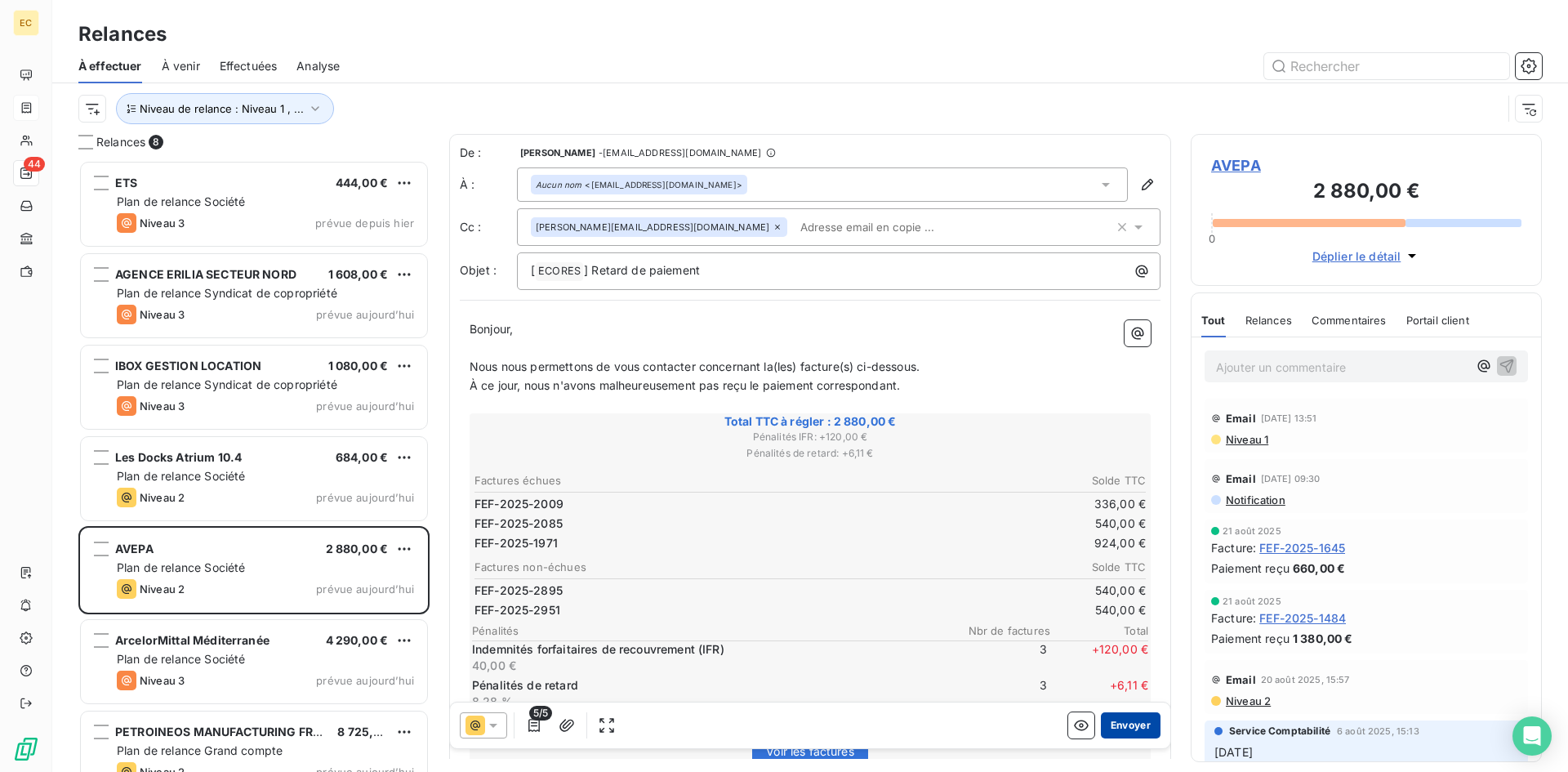
click at [1122, 723] on button "Envoyer" at bounding box center [1131, 725] width 60 height 26
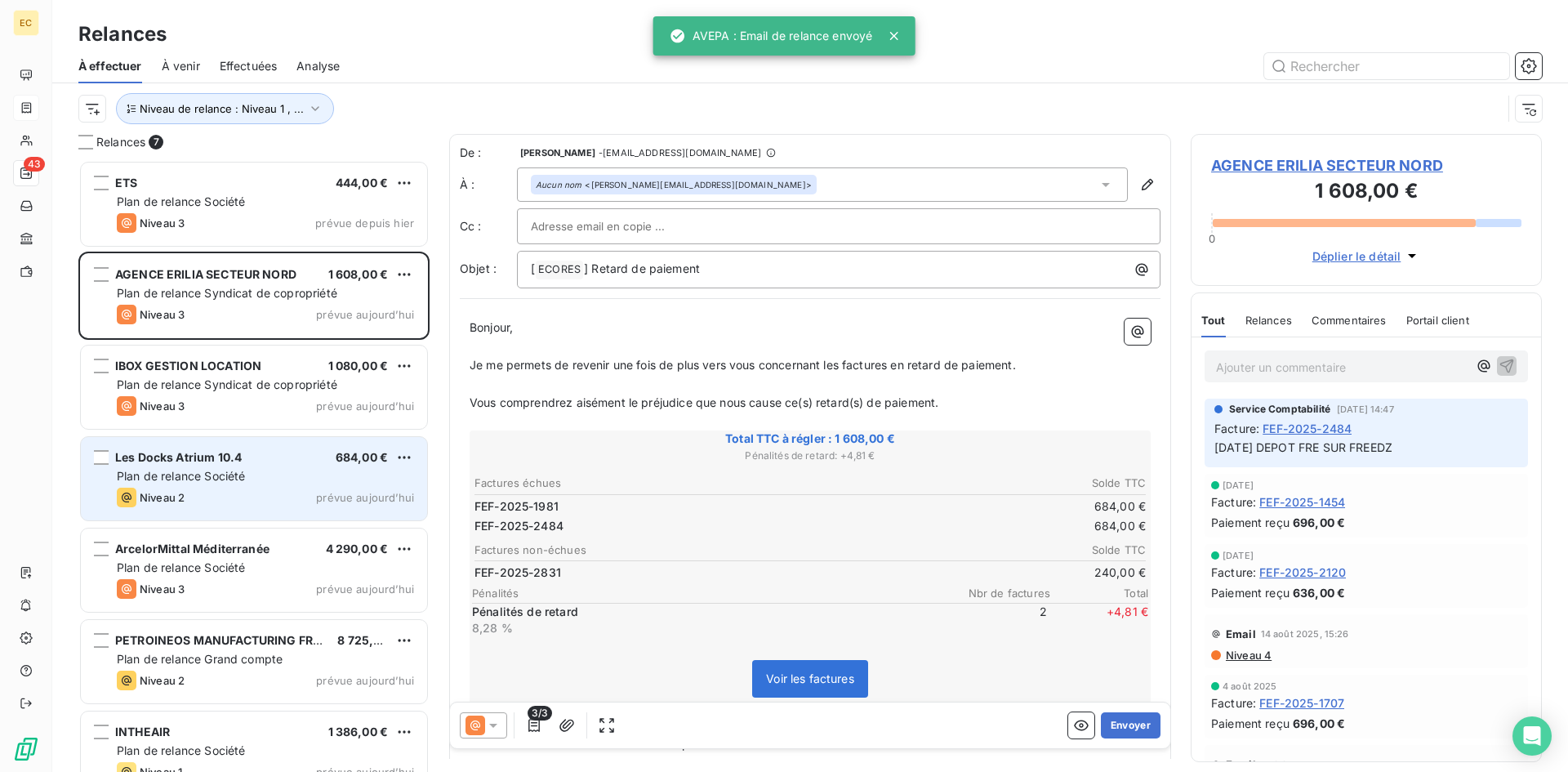
click at [181, 498] on span "Niveau 2" at bounding box center [162, 497] width 45 height 13
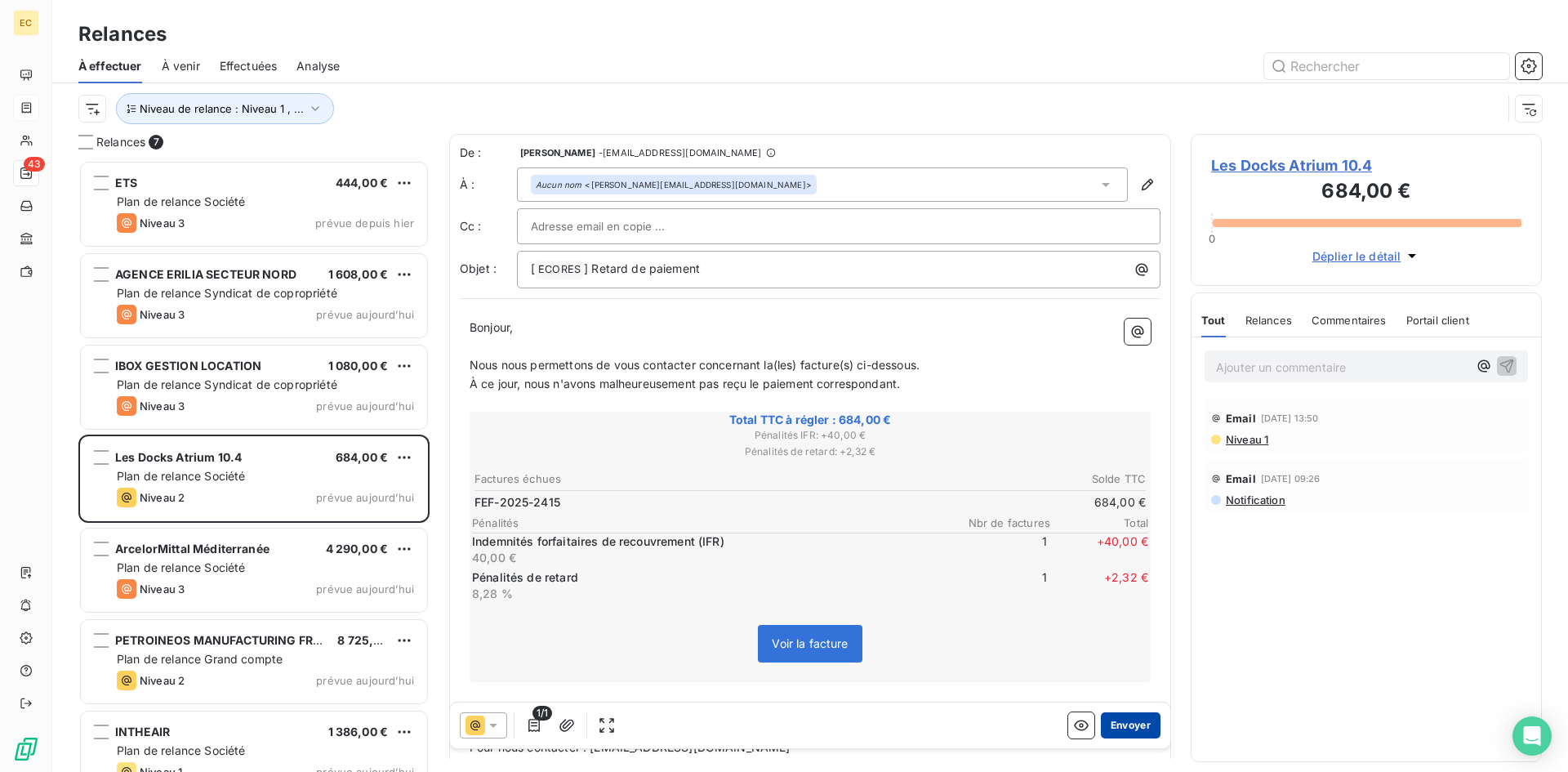
click at [1113, 721] on button "Envoyer" at bounding box center [1131, 725] width 60 height 26
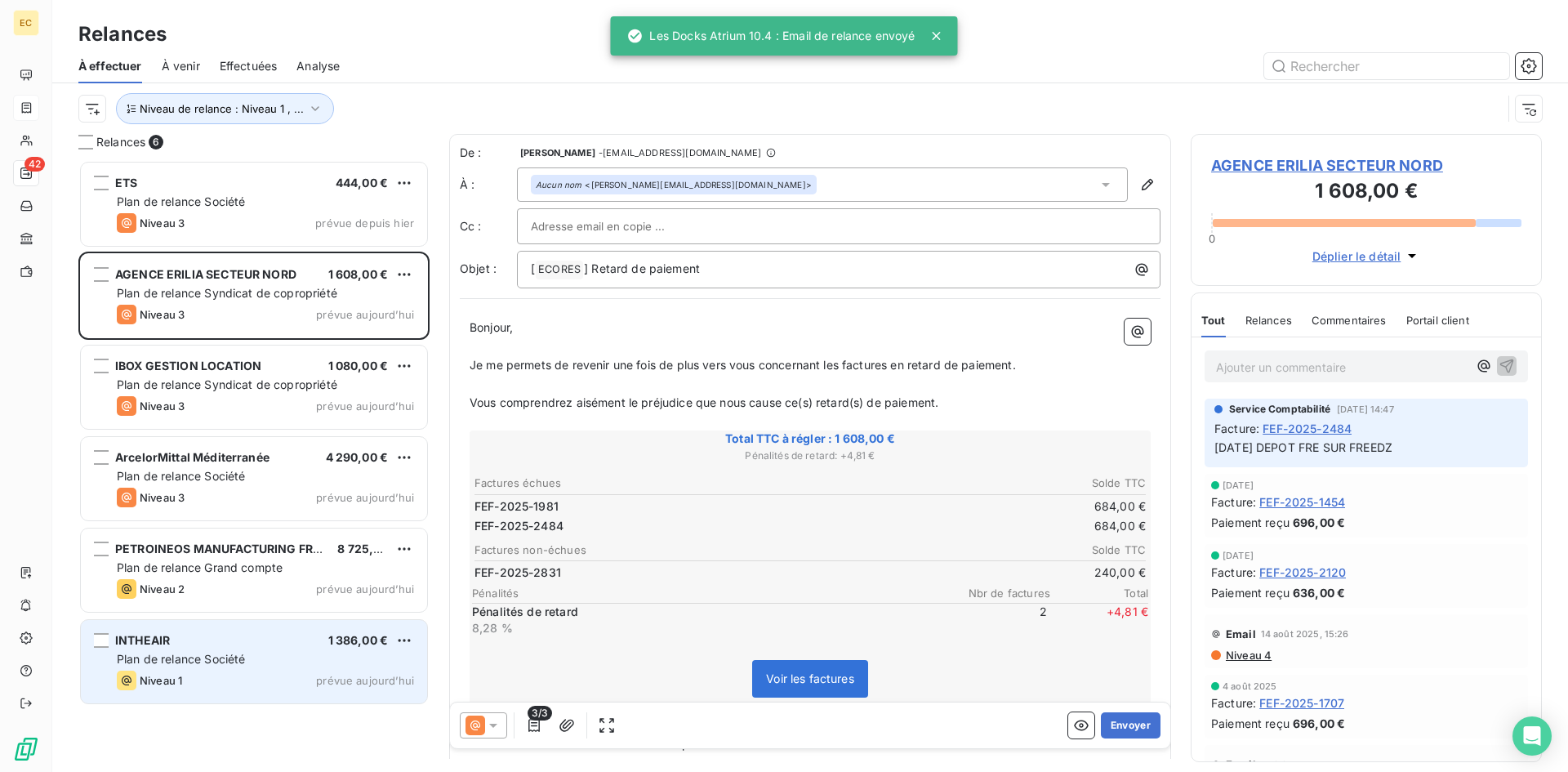
click at [183, 652] on span "Plan de relance Société" at bounding box center [181, 659] width 129 height 14
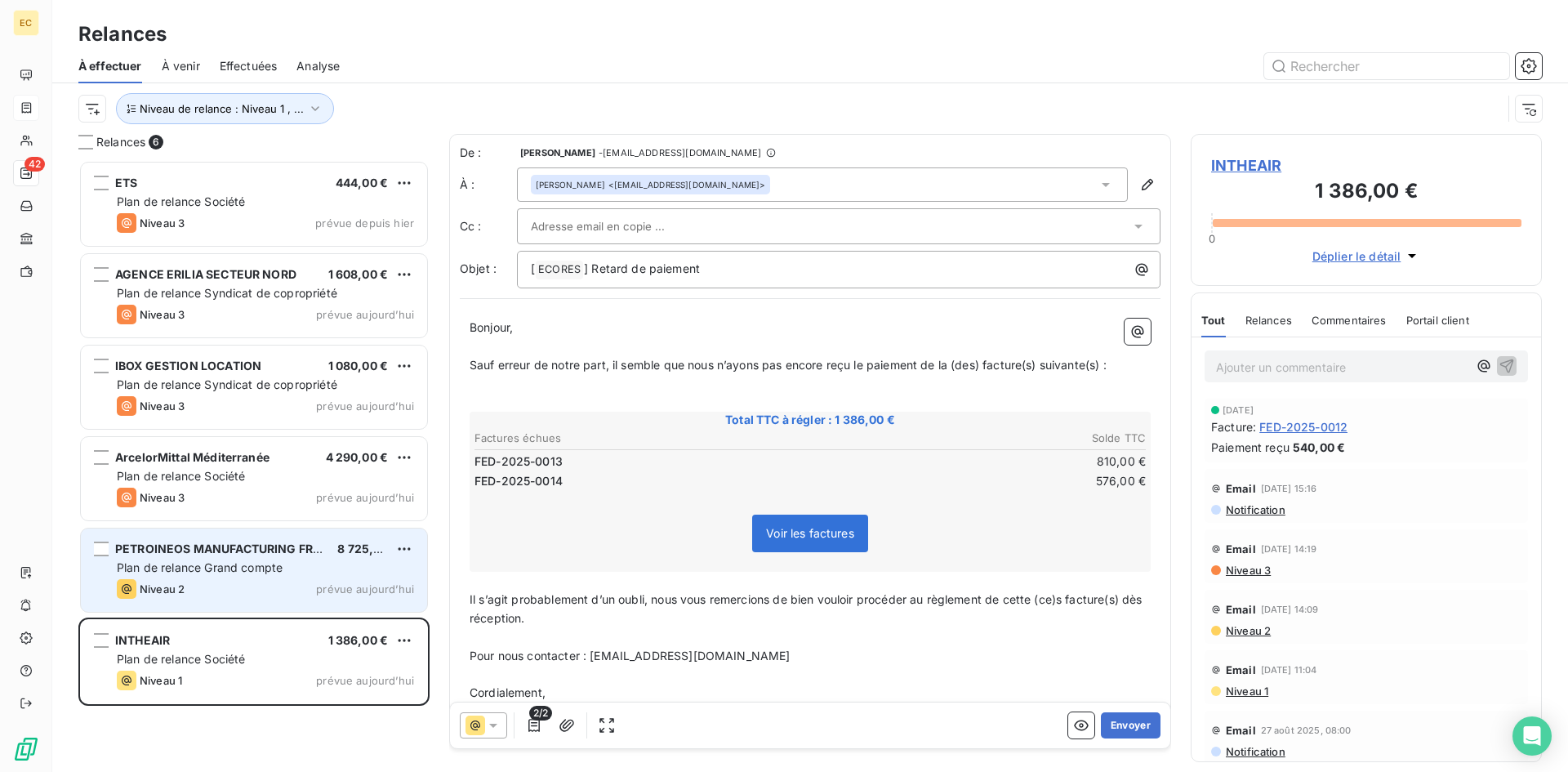
click at [182, 580] on div "Niveau 2" at bounding box center [151, 589] width 68 height 20
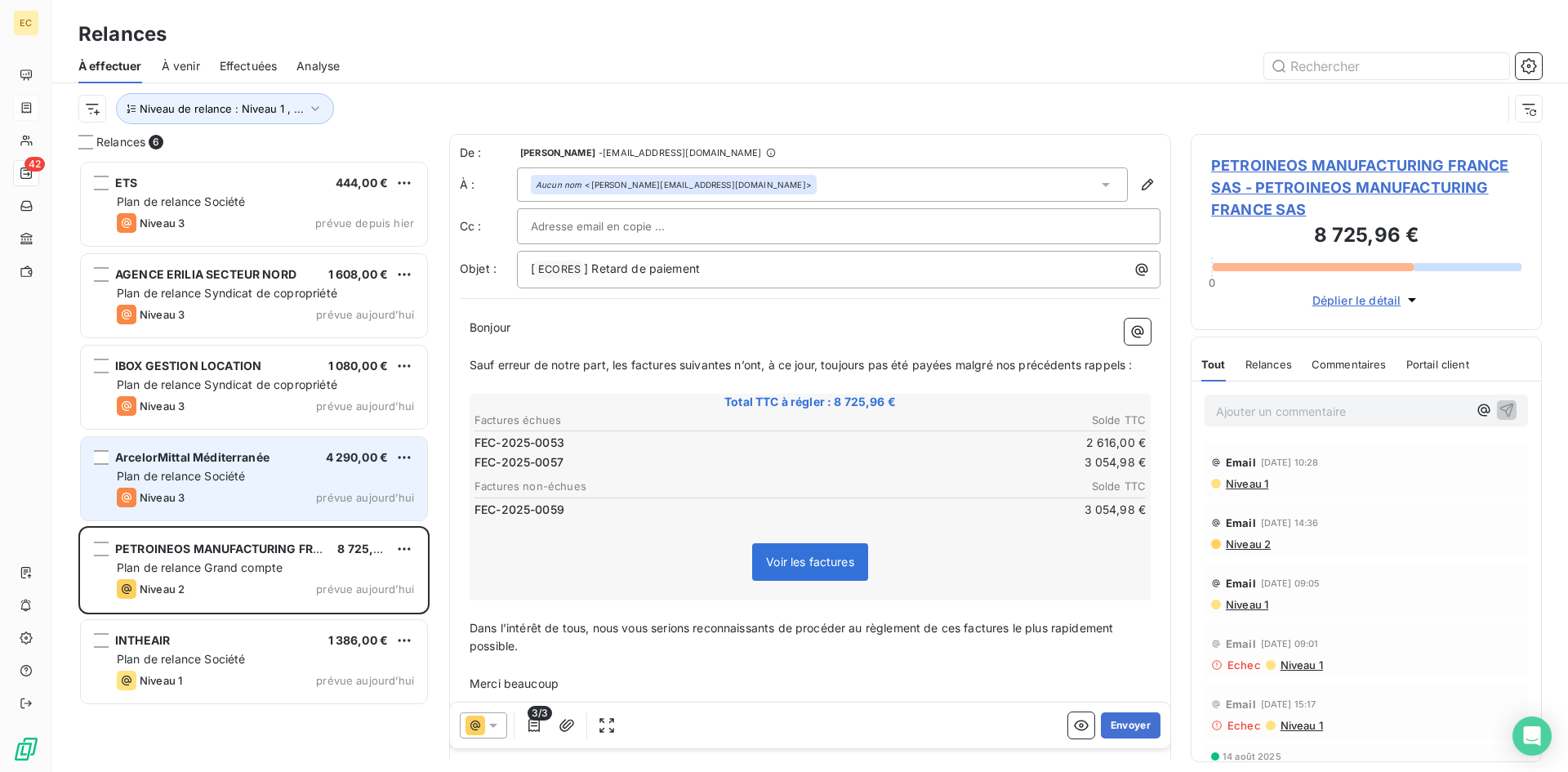
click at [187, 498] on div "Niveau 3 prévue aujourd’hui" at bounding box center [265, 497] width 297 height 20
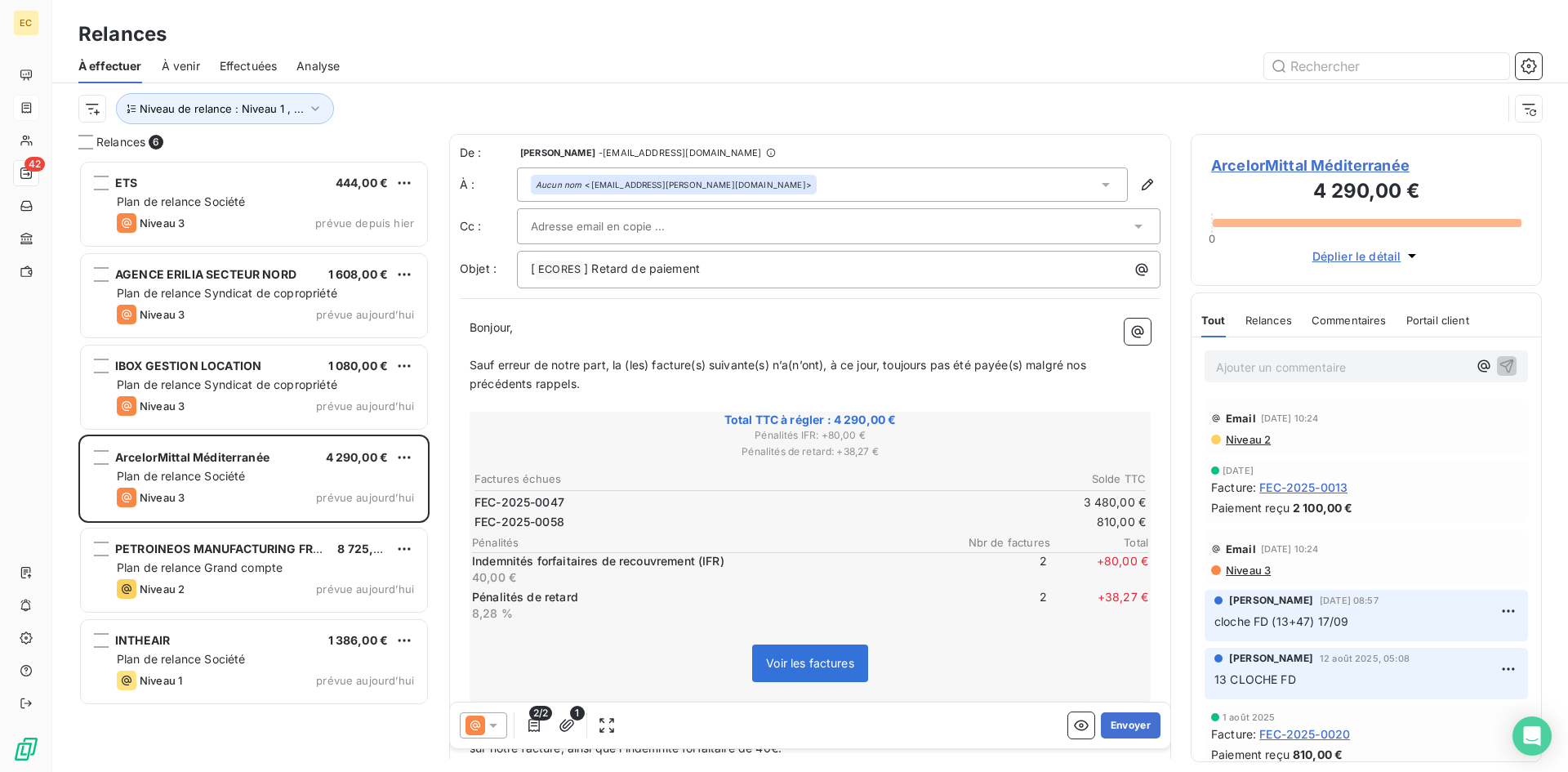
click at [589, 387] on p "Sauf erreur de notre part, la (les) facture(s) suivante(s) n’a(n’ont), à ce jou…" at bounding box center [810, 375] width 681 height 37
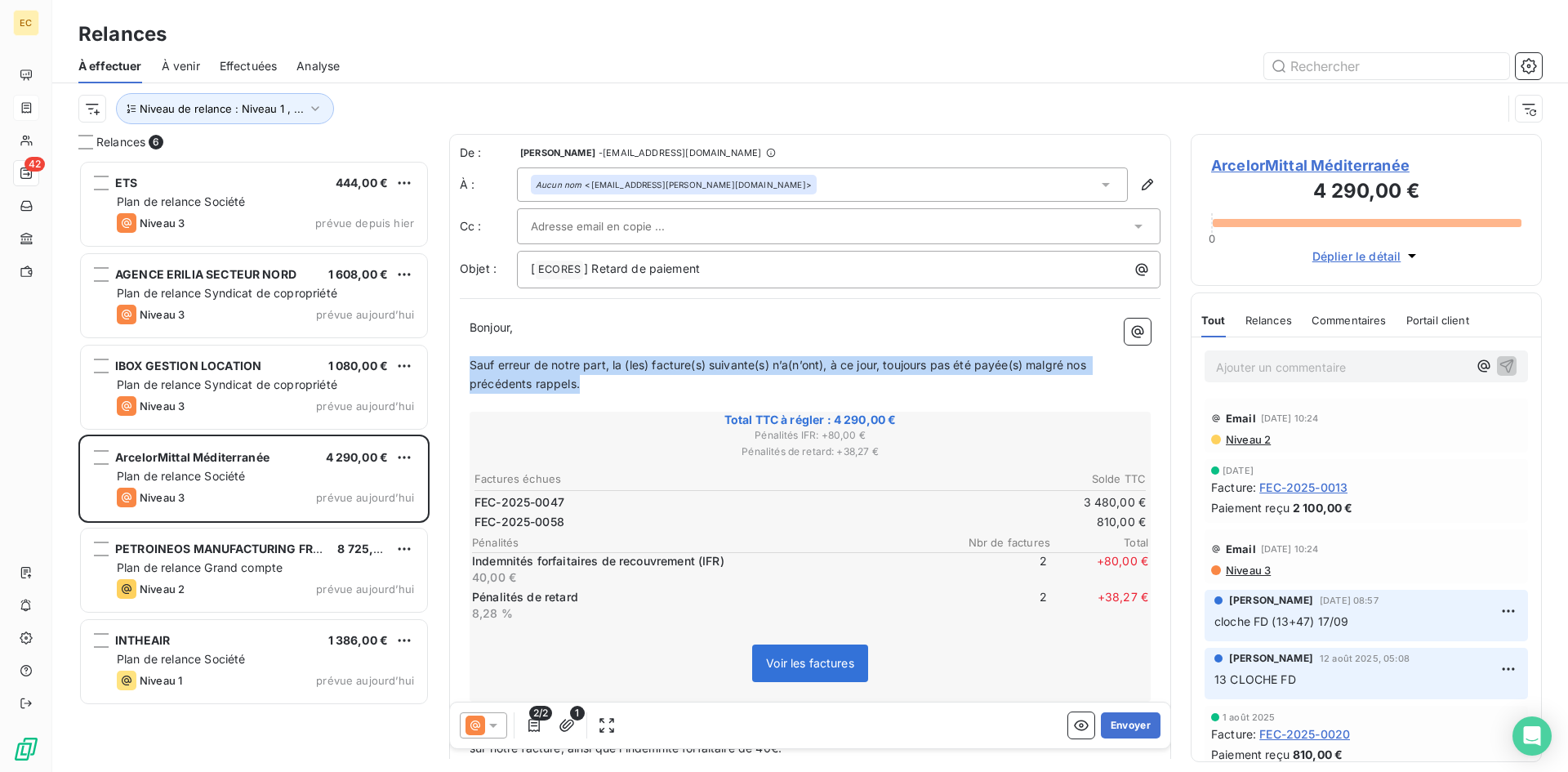
drag, startPoint x: 589, startPoint y: 387, endPoint x: 478, endPoint y: 366, distance: 113.0
click at [478, 366] on p "Sauf erreur de notre part, la (les) facture(s) suivante(s) n’a(n’ont), à ce jou…" at bounding box center [810, 375] width 681 height 37
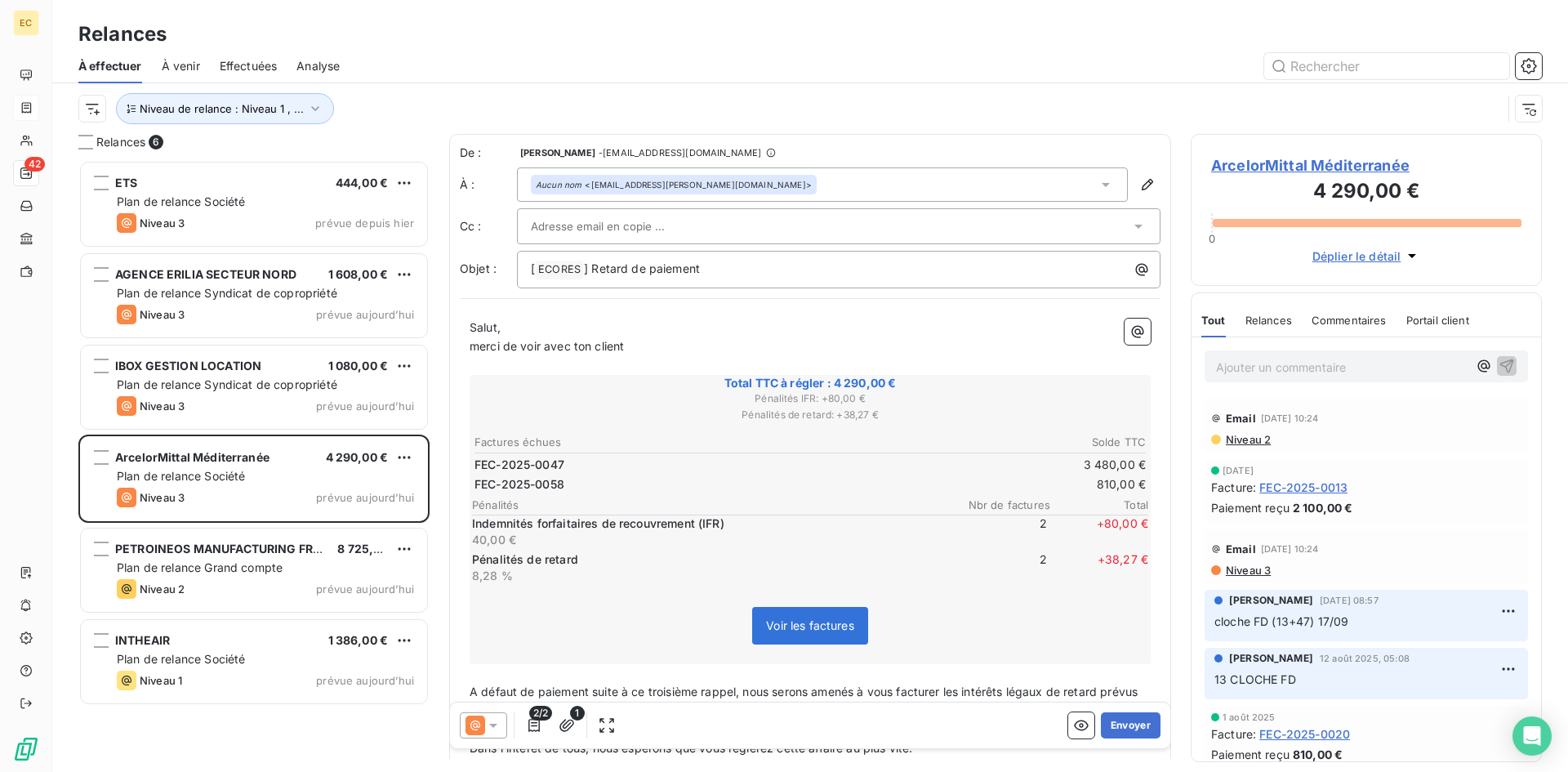
scroll to position [2, 0]
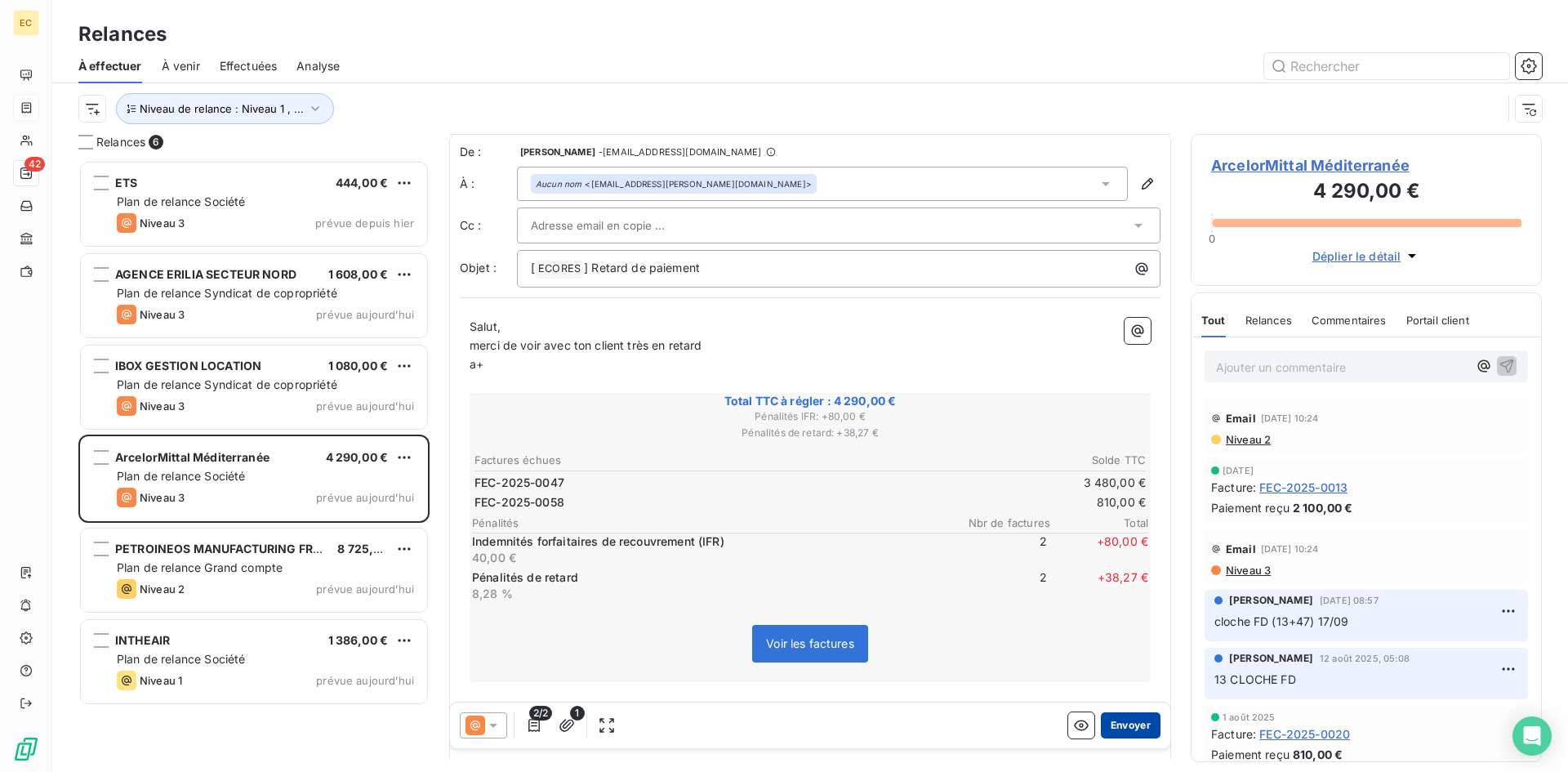
click at [1113, 726] on button "Envoyer" at bounding box center [1131, 725] width 60 height 26
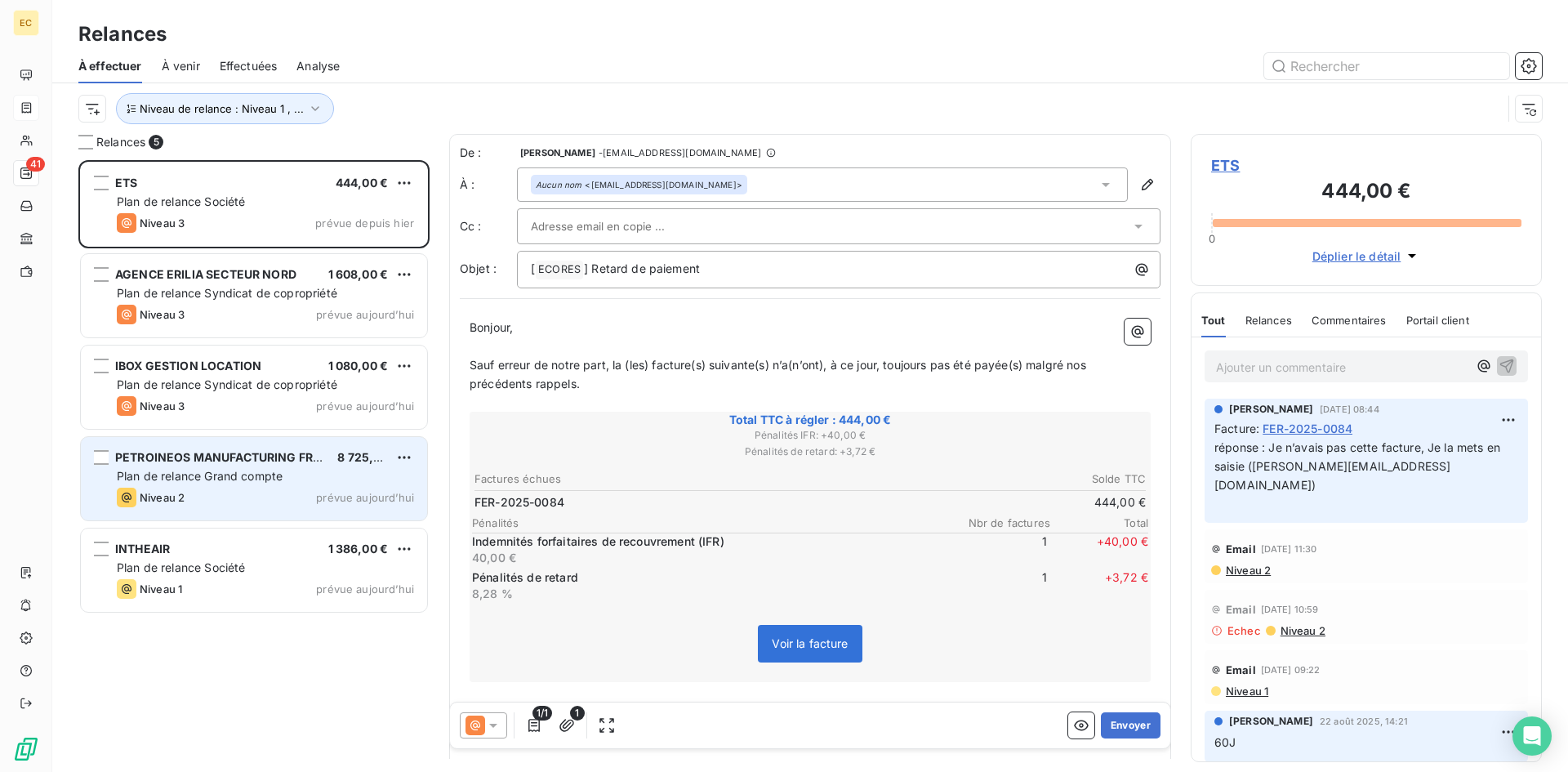
click at [174, 498] on span "Niveau 2" at bounding box center [162, 497] width 45 height 13
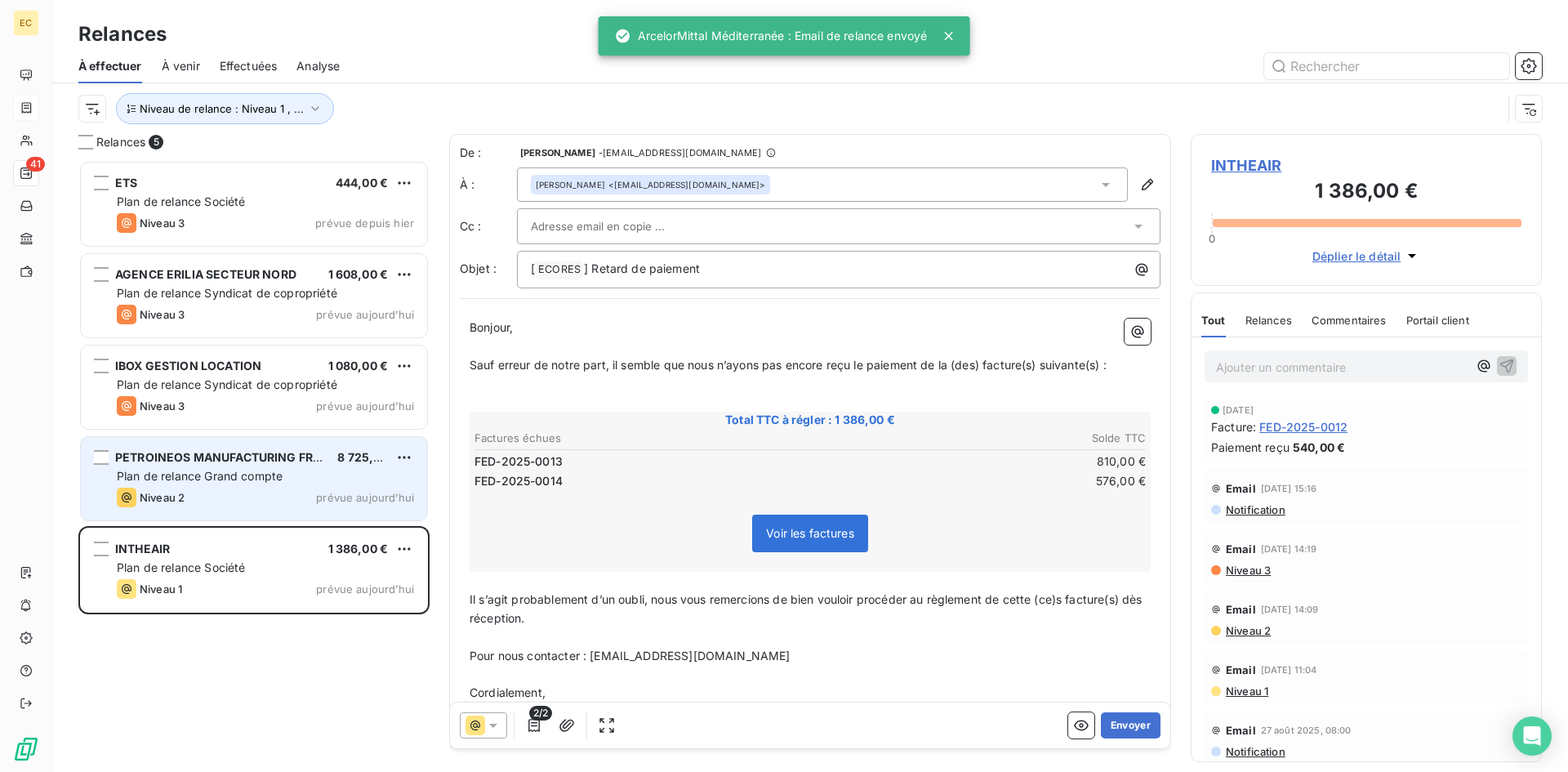
click at [196, 509] on div "PETROINEOS MANUFACTURING FRANCE SAS 8 725,96 € Plan de relance Grand compte Niv…" at bounding box center [254, 479] width 347 height 84
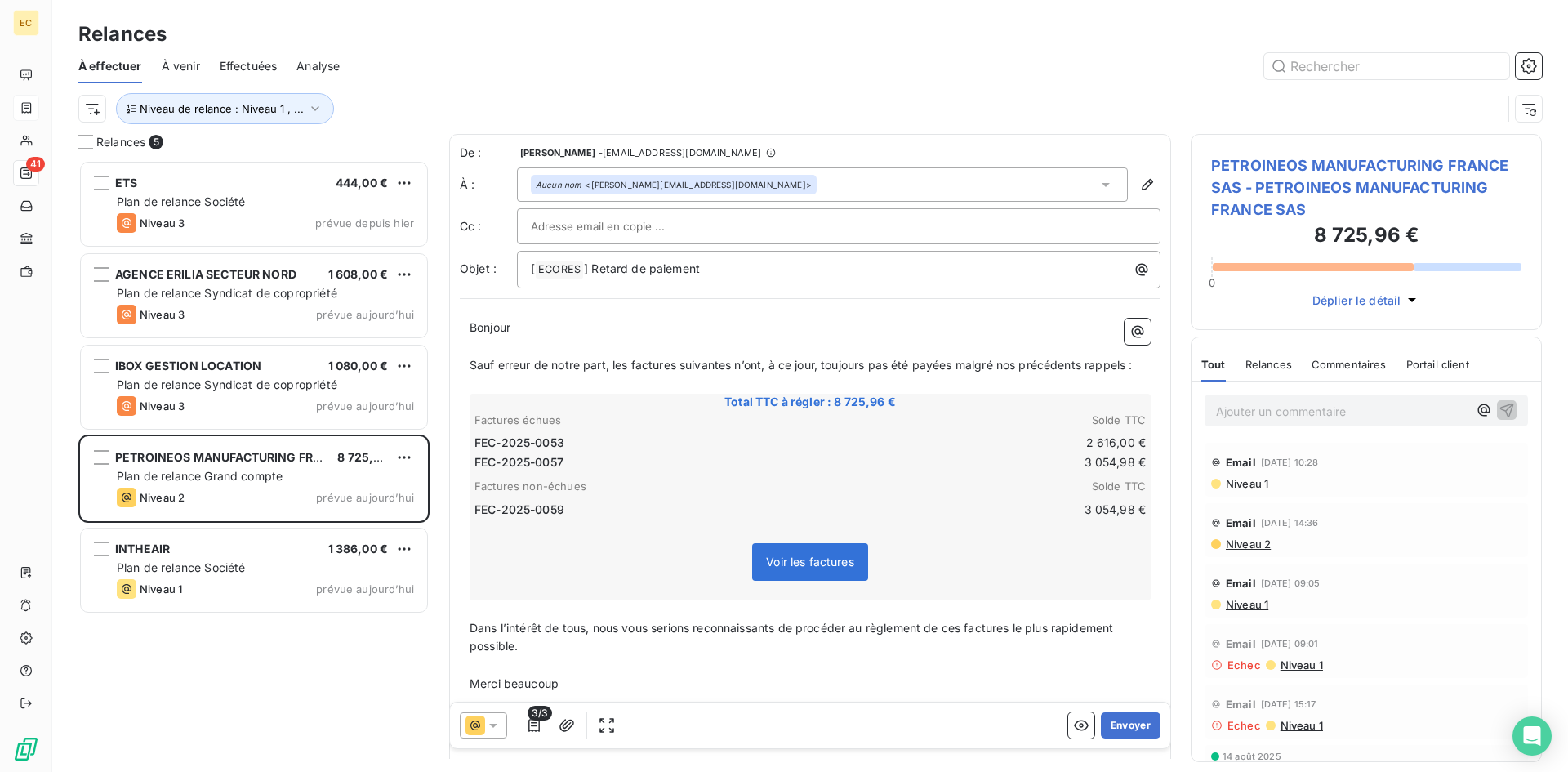
click at [230, 64] on span "Effectuées" at bounding box center [249, 66] width 58 height 16
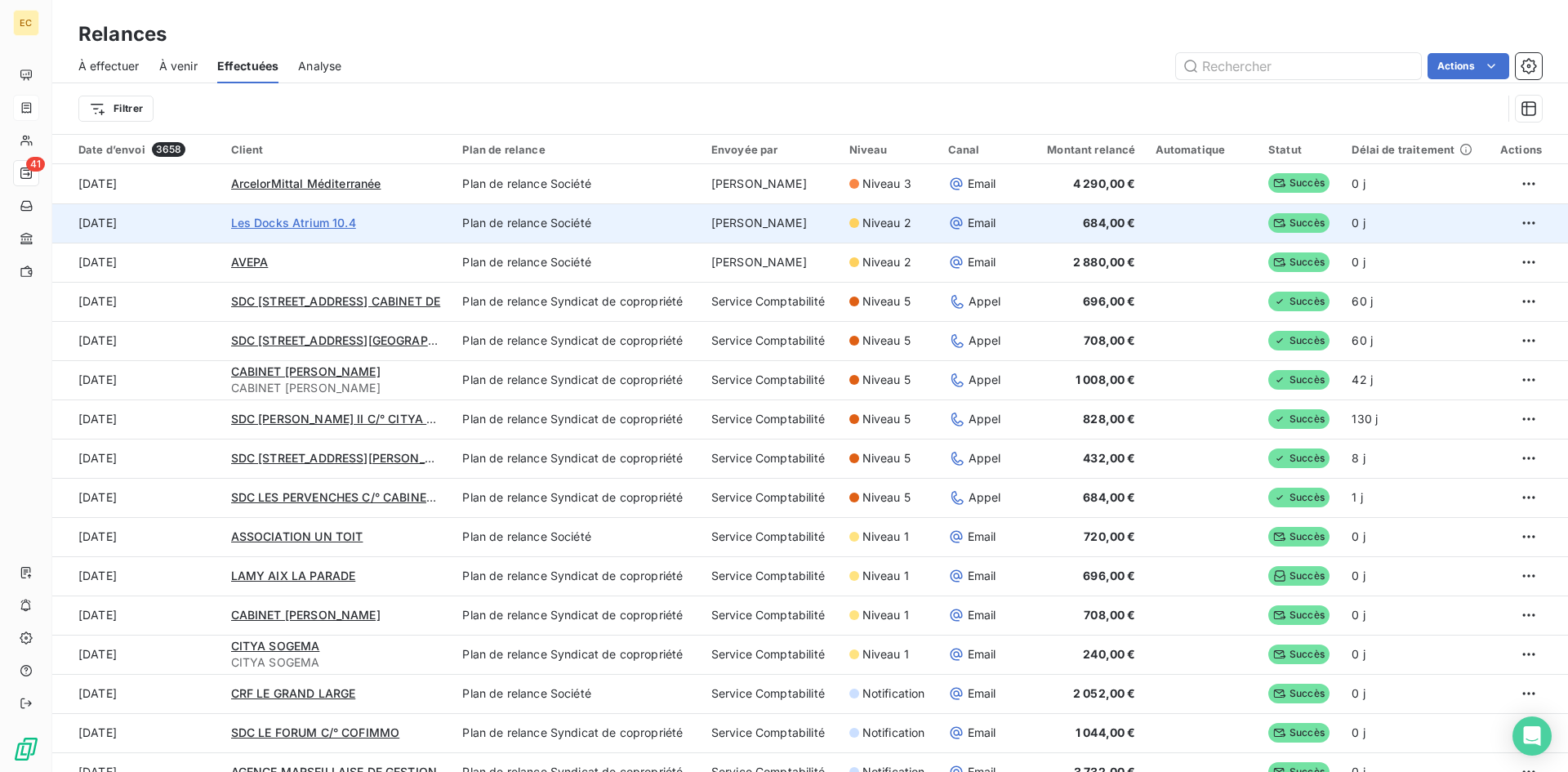
click at [284, 222] on span "Les Docks Atrium 10.4" at bounding box center [293, 222] width 125 height 14
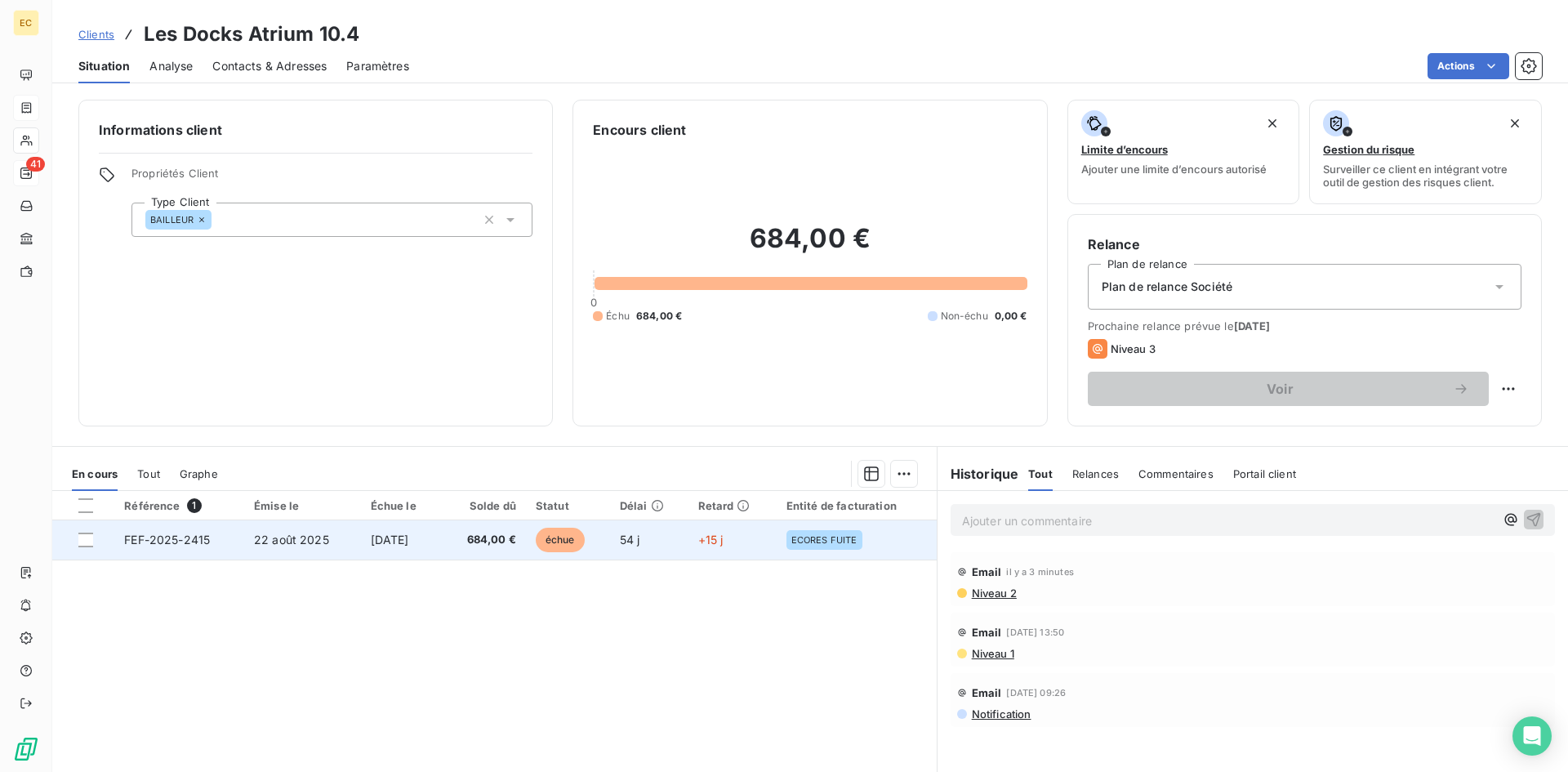
click at [377, 539] on span "[DATE]" at bounding box center [389, 539] width 38 height 14
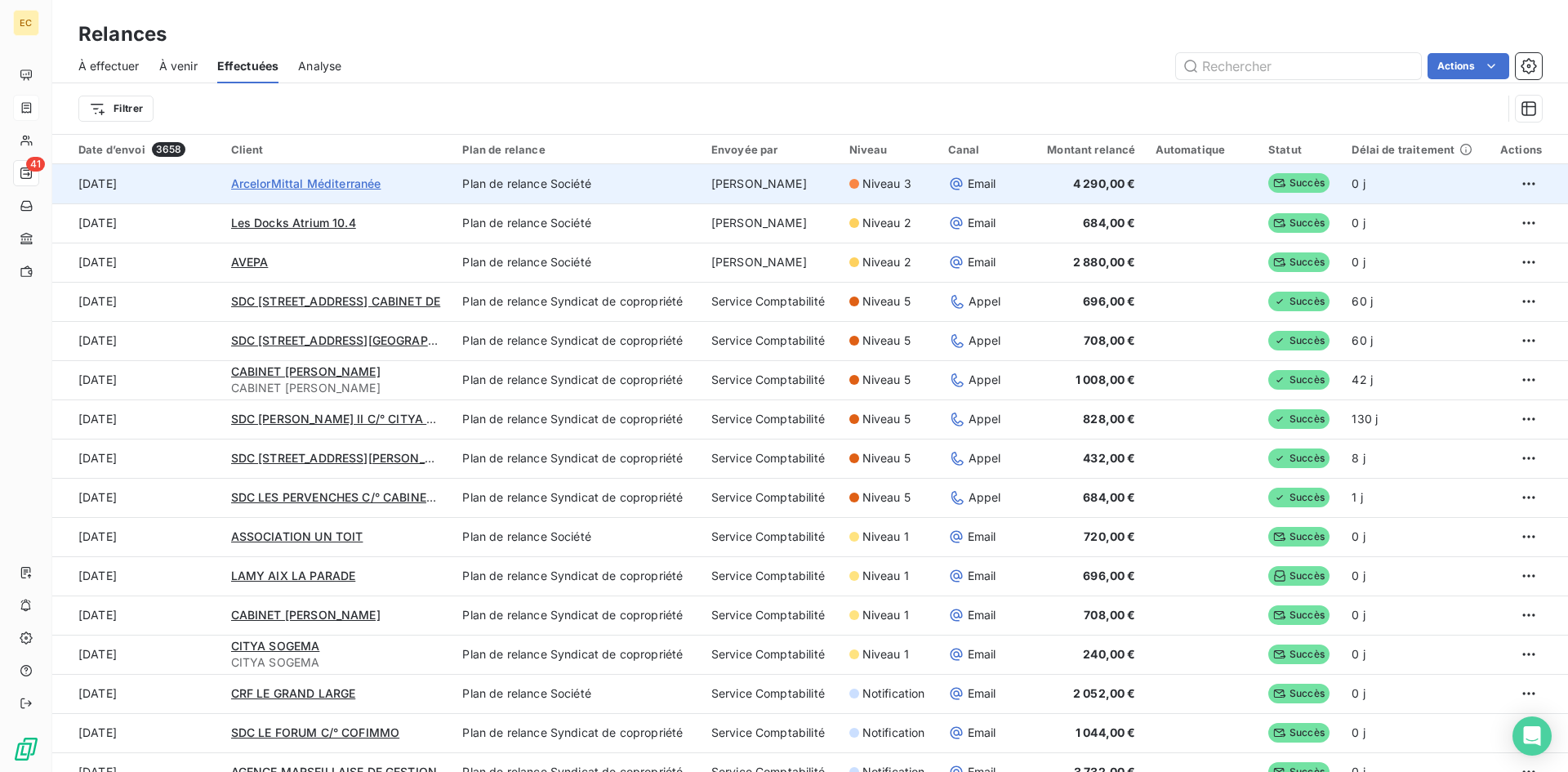
click at [273, 187] on span "ArcelorMittal Méditerranée" at bounding box center [306, 183] width 150 height 14
